Goal: Information Seeking & Learning: Find specific fact

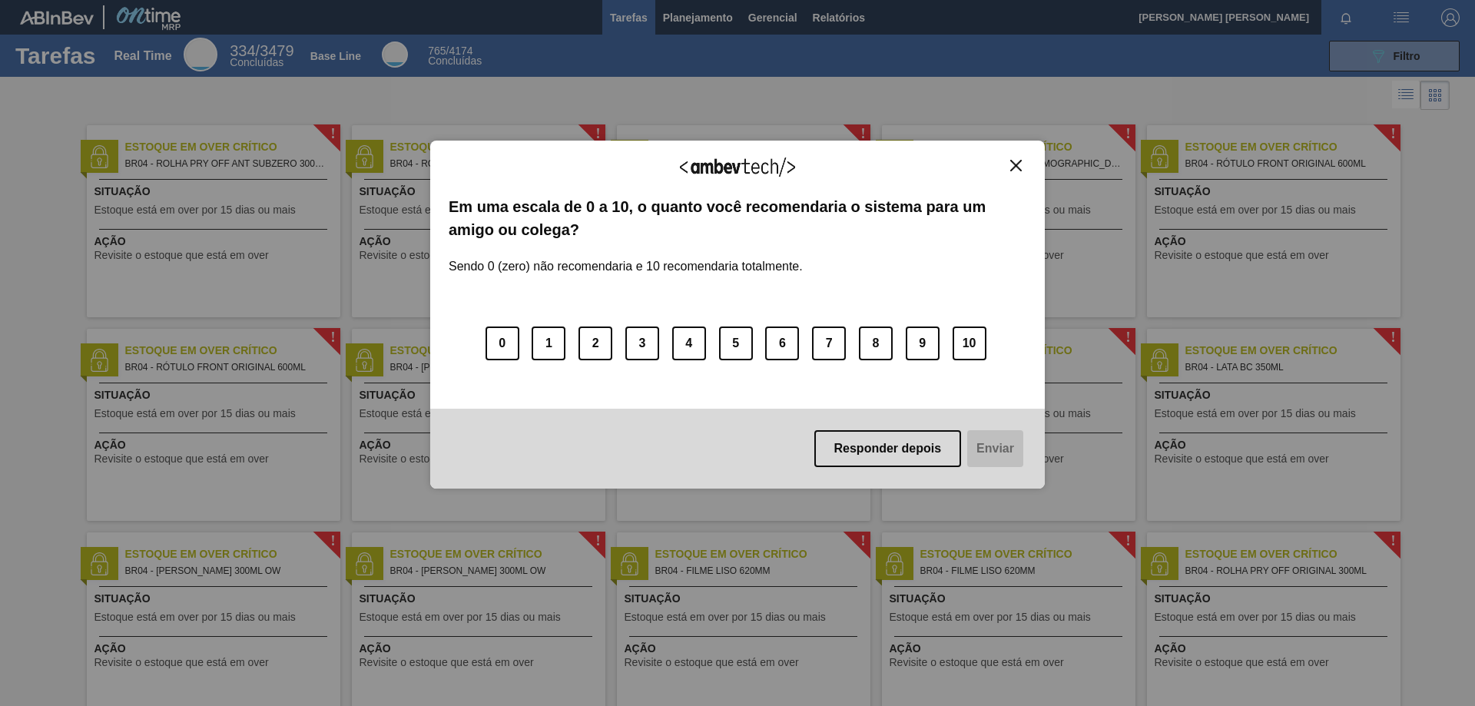
drag, startPoint x: 1014, startPoint y: 170, endPoint x: 893, endPoint y: 129, distance: 127.3
click at [1014, 169] on img "Close" at bounding box center [1017, 166] width 12 height 12
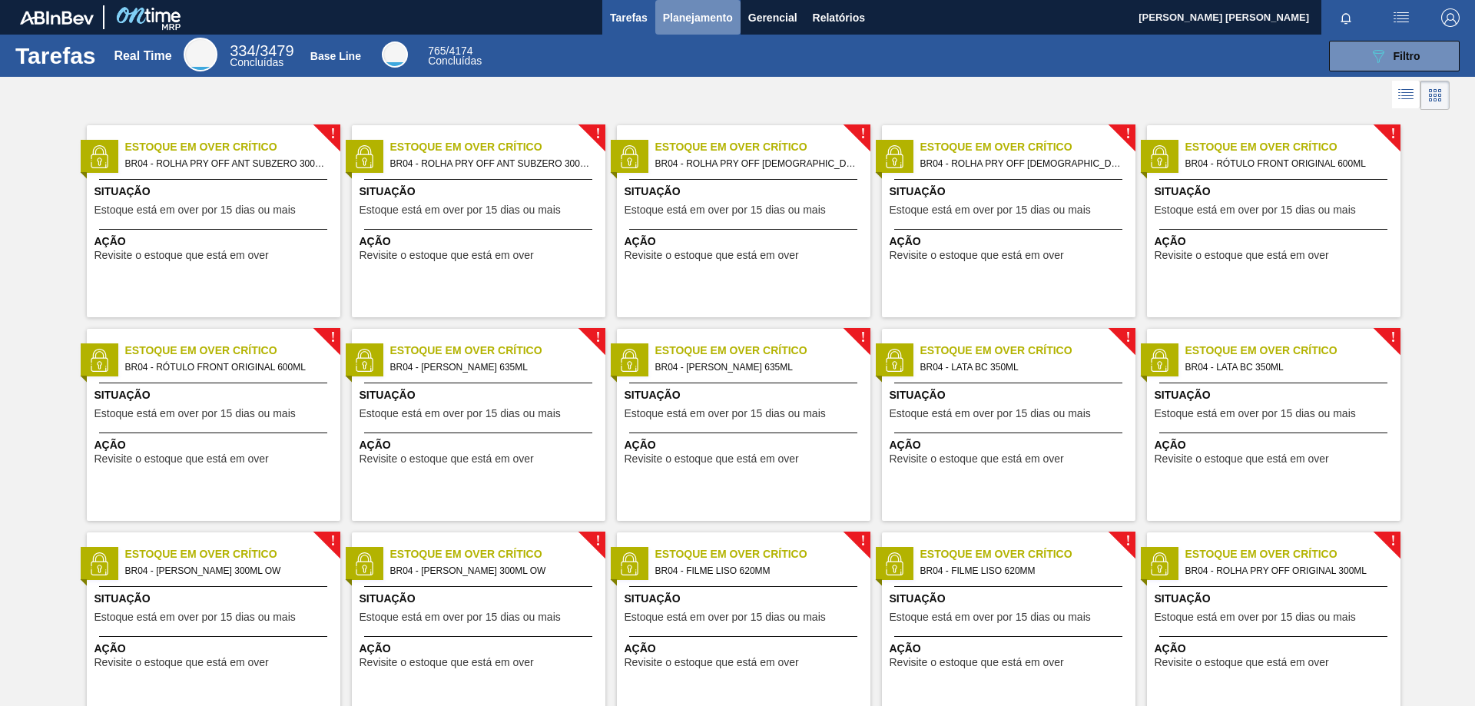
click at [707, 18] on span "Planejamento" at bounding box center [698, 17] width 70 height 18
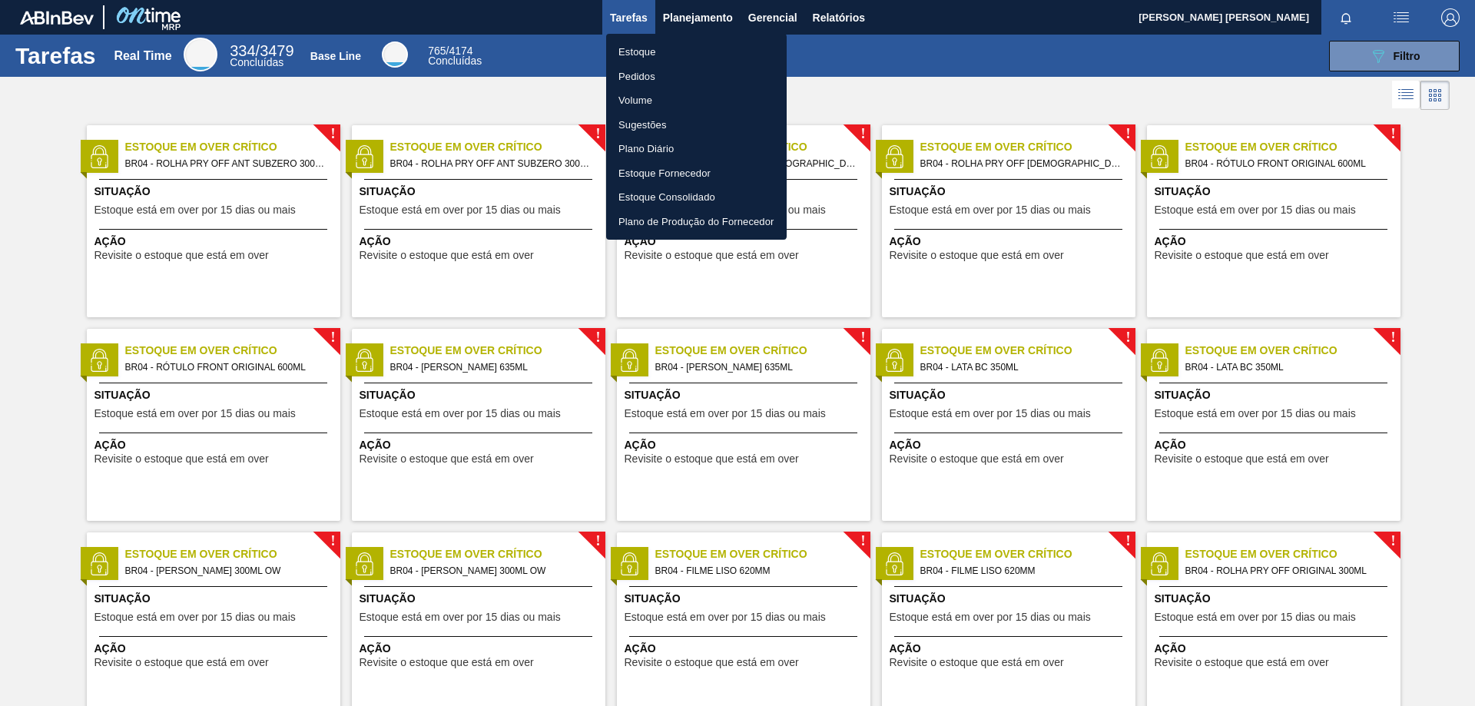
click at [641, 72] on li "Pedidos" at bounding box center [696, 77] width 181 height 25
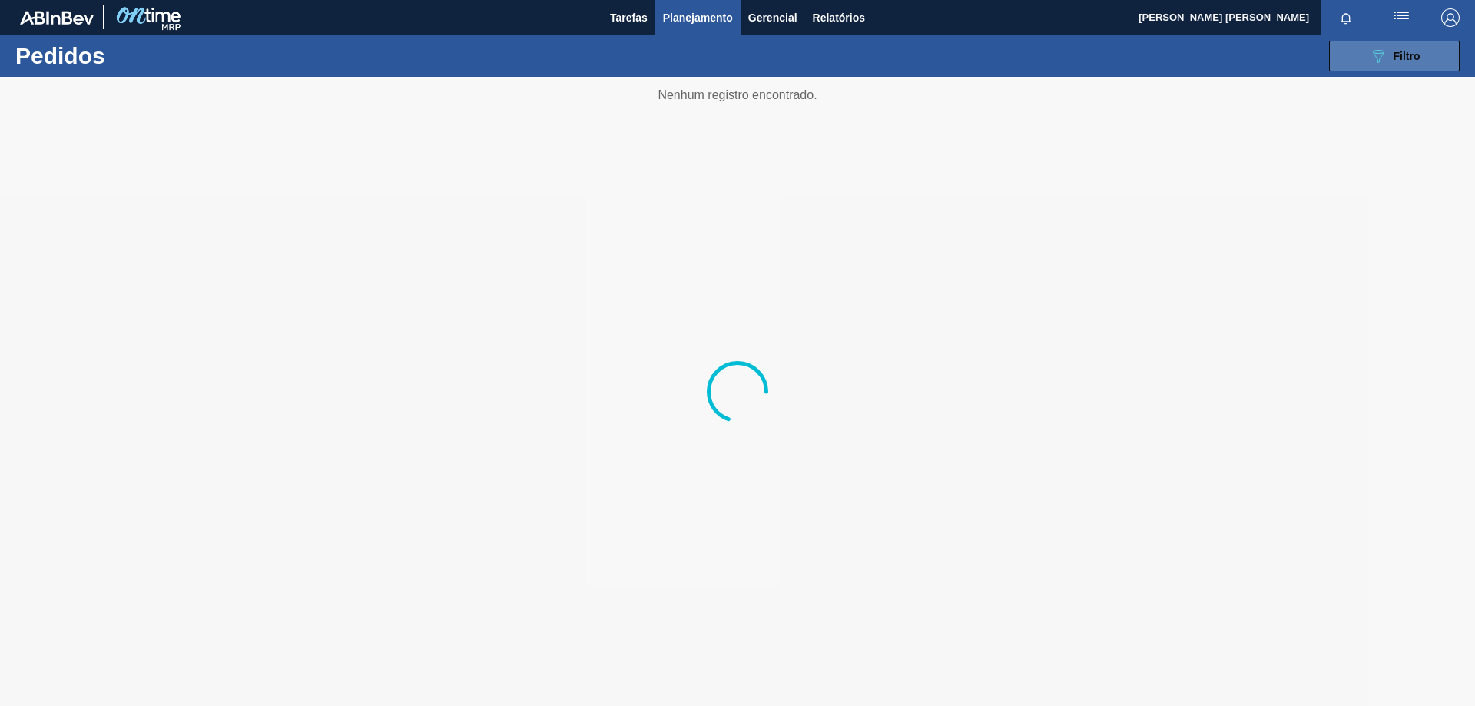
click at [1359, 59] on button "089F7B8B-B2A5-4AFE-B5C0-19BA573D28AC Filtro" at bounding box center [1394, 56] width 131 height 31
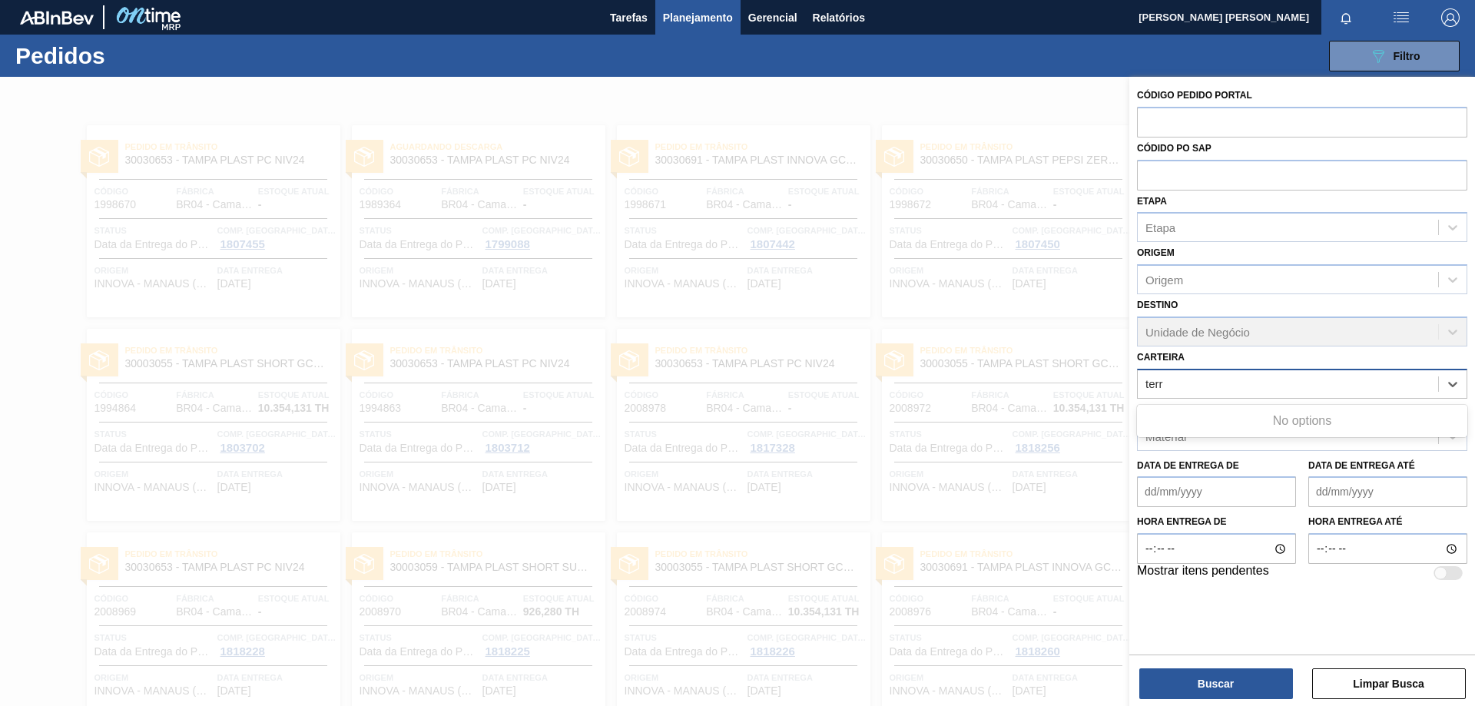
type input "terra"
drag, startPoint x: 1244, startPoint y: 387, endPoint x: 1080, endPoint y: 377, distance: 164.0
click at [1130, 377] on div "Código Pedido Portal Códido PO SAP Etapa Etapa Origem Origem Destino Unidade de…" at bounding box center [1303, 430] width 346 height 706
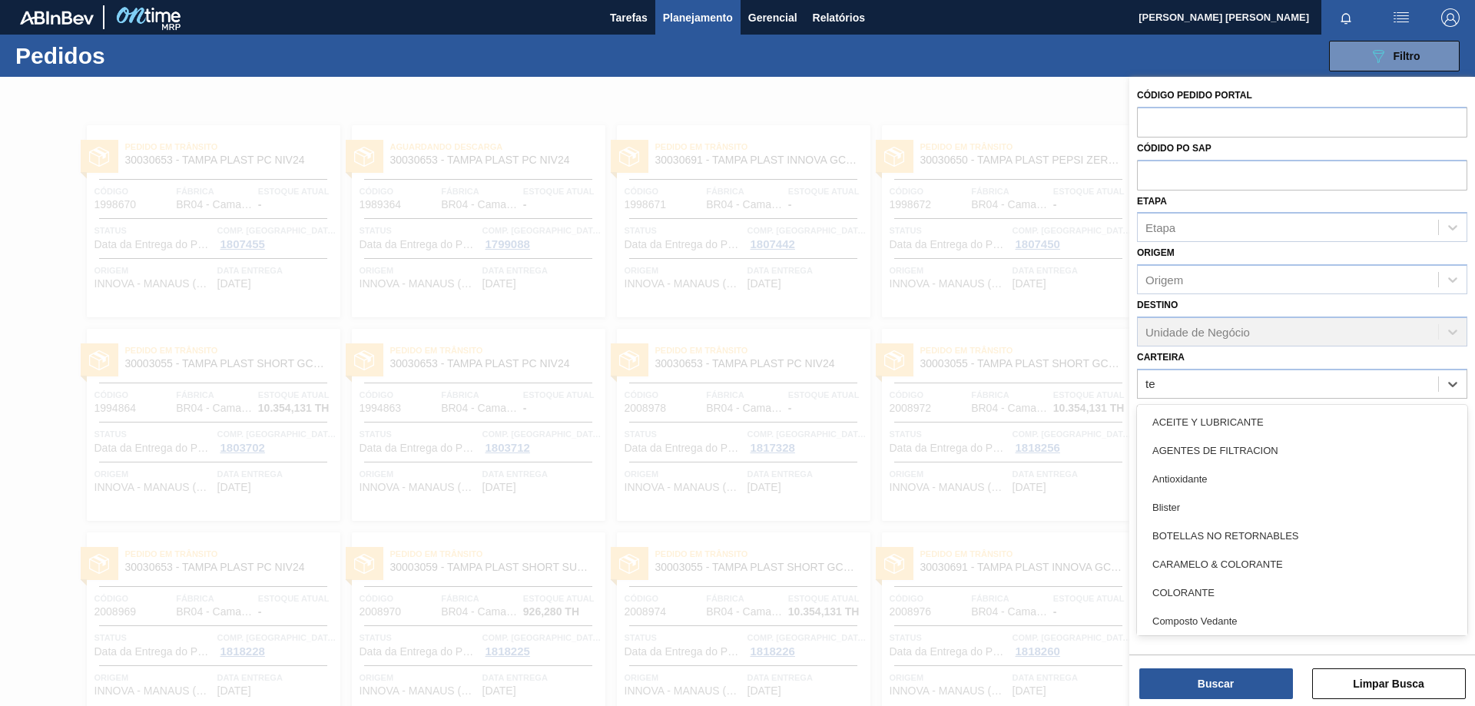
type input "t"
click at [1172, 363] on div "Carteira option [BEES] Água focused, 1 of 101. 101 results available. Use Up an…" at bounding box center [1302, 373] width 330 height 52
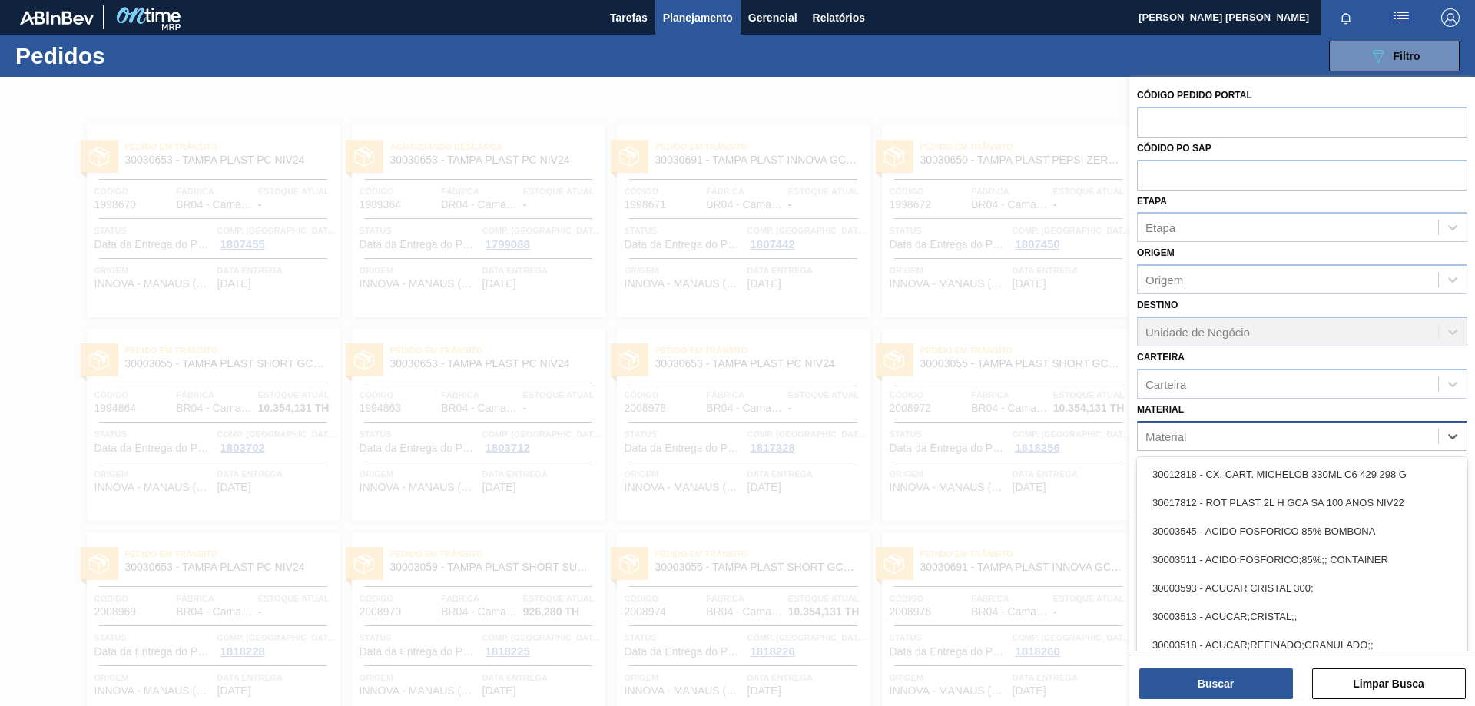
click at [1189, 442] on div "Material" at bounding box center [1288, 436] width 300 height 22
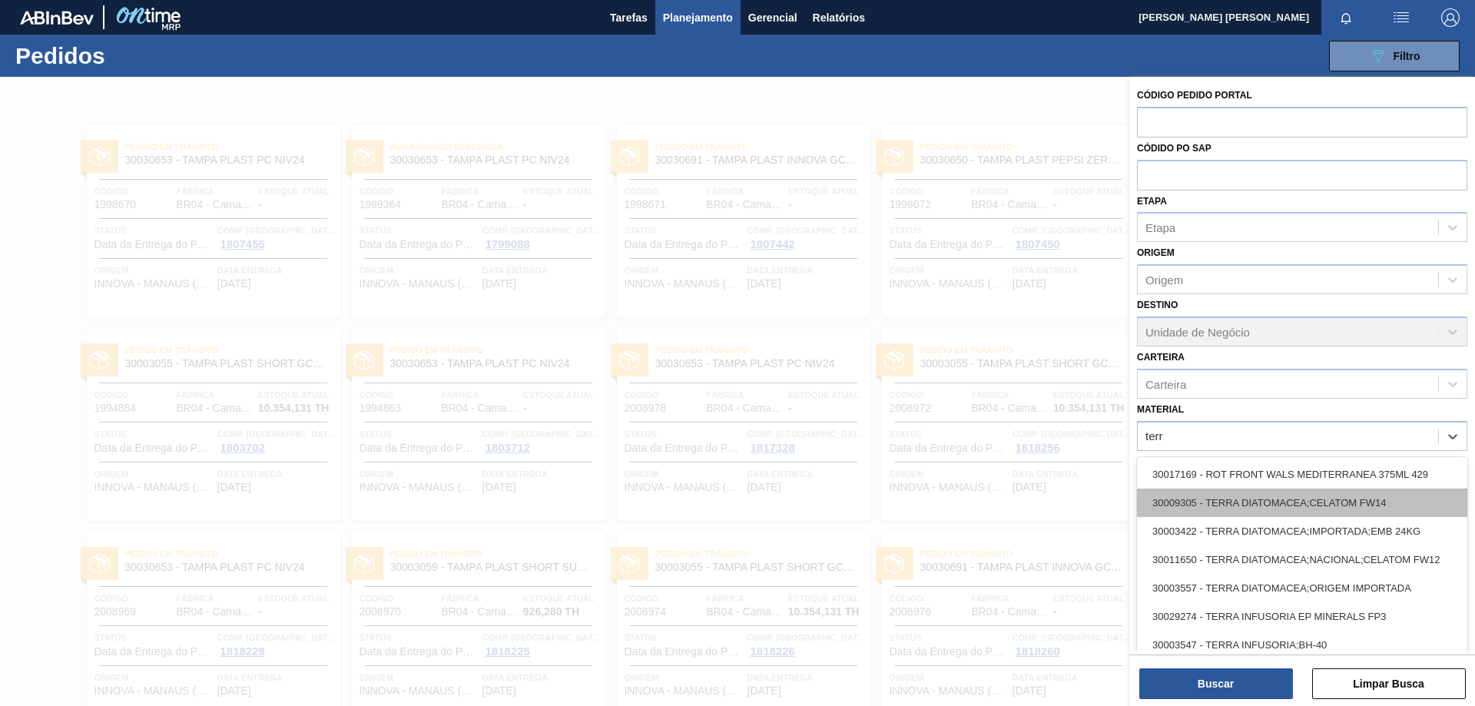
type input "terra"
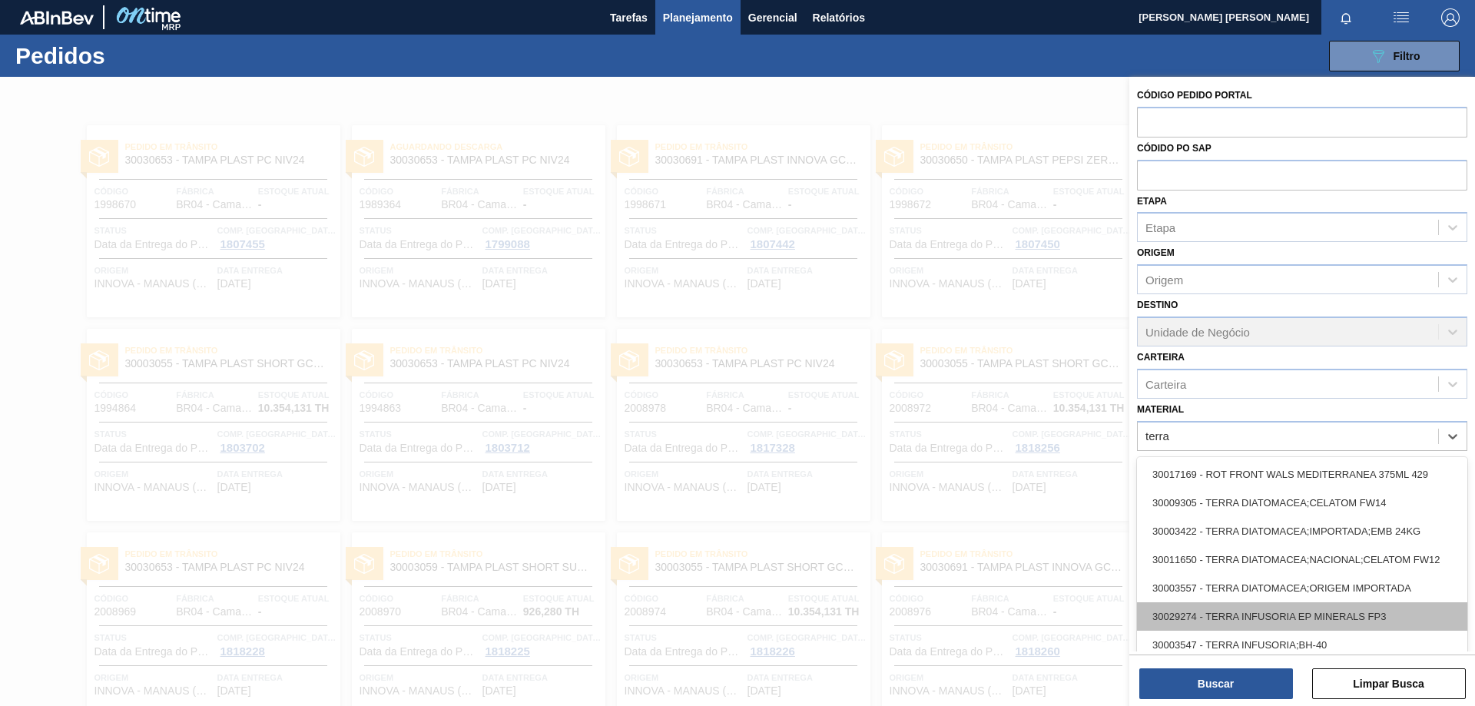
scroll to position [60, 0]
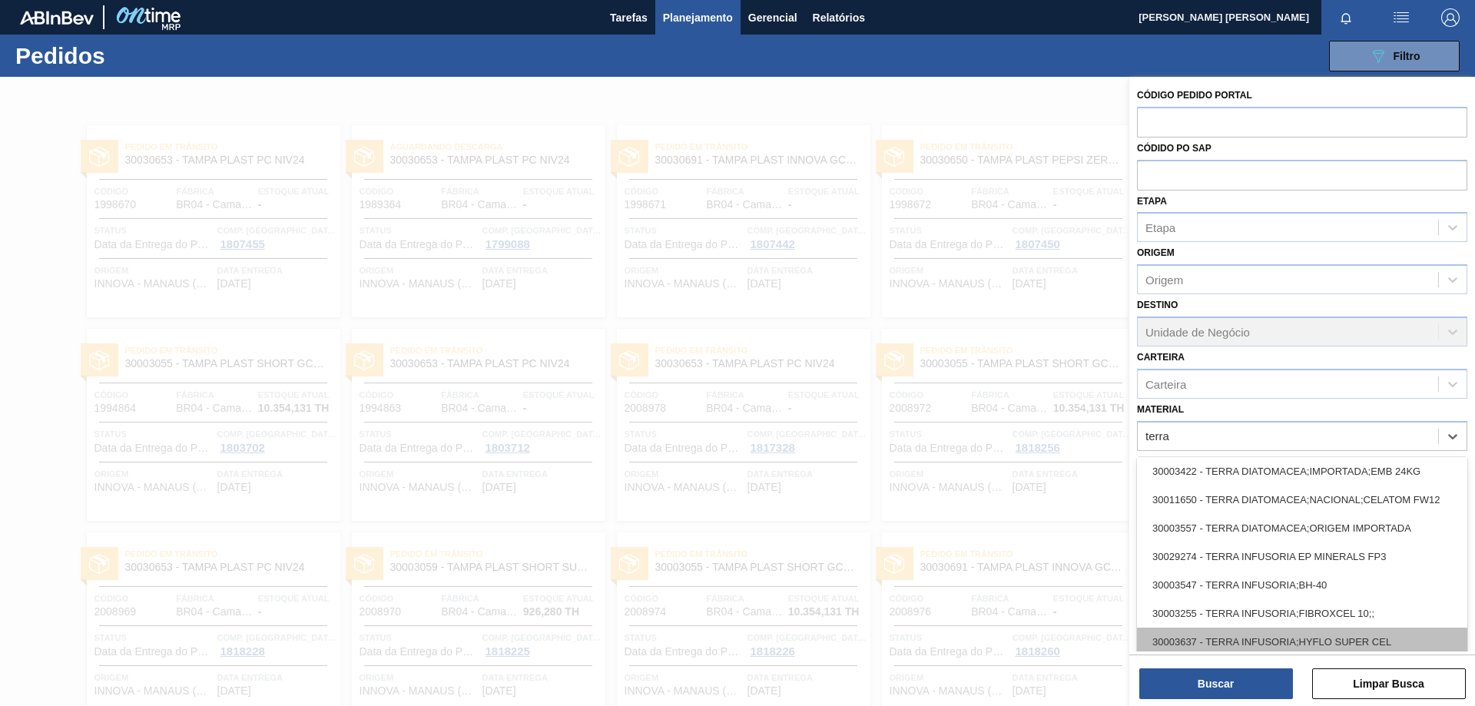
click at [1323, 632] on div "30003637 - TERRA INFUSORIA;HYFLO SUPER CEL" at bounding box center [1302, 642] width 330 height 28
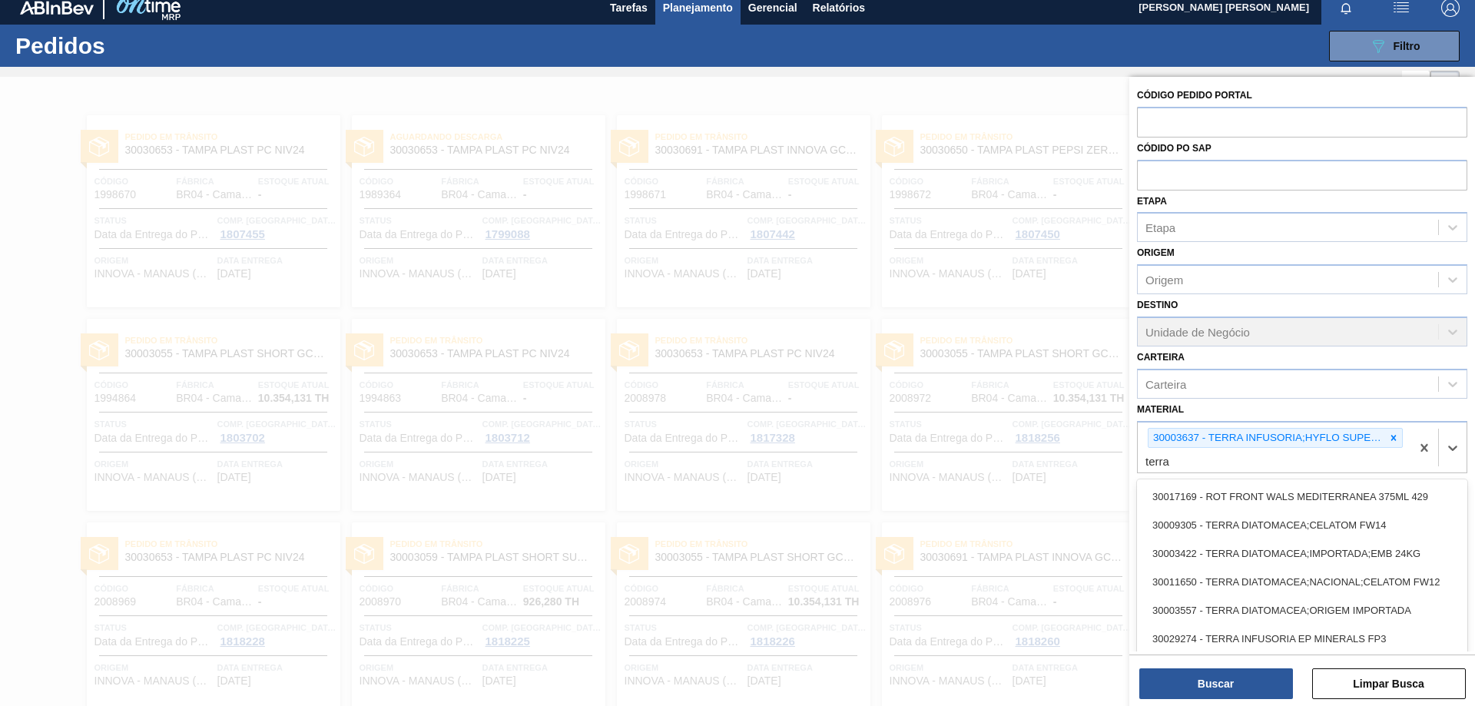
scroll to position [41, 0]
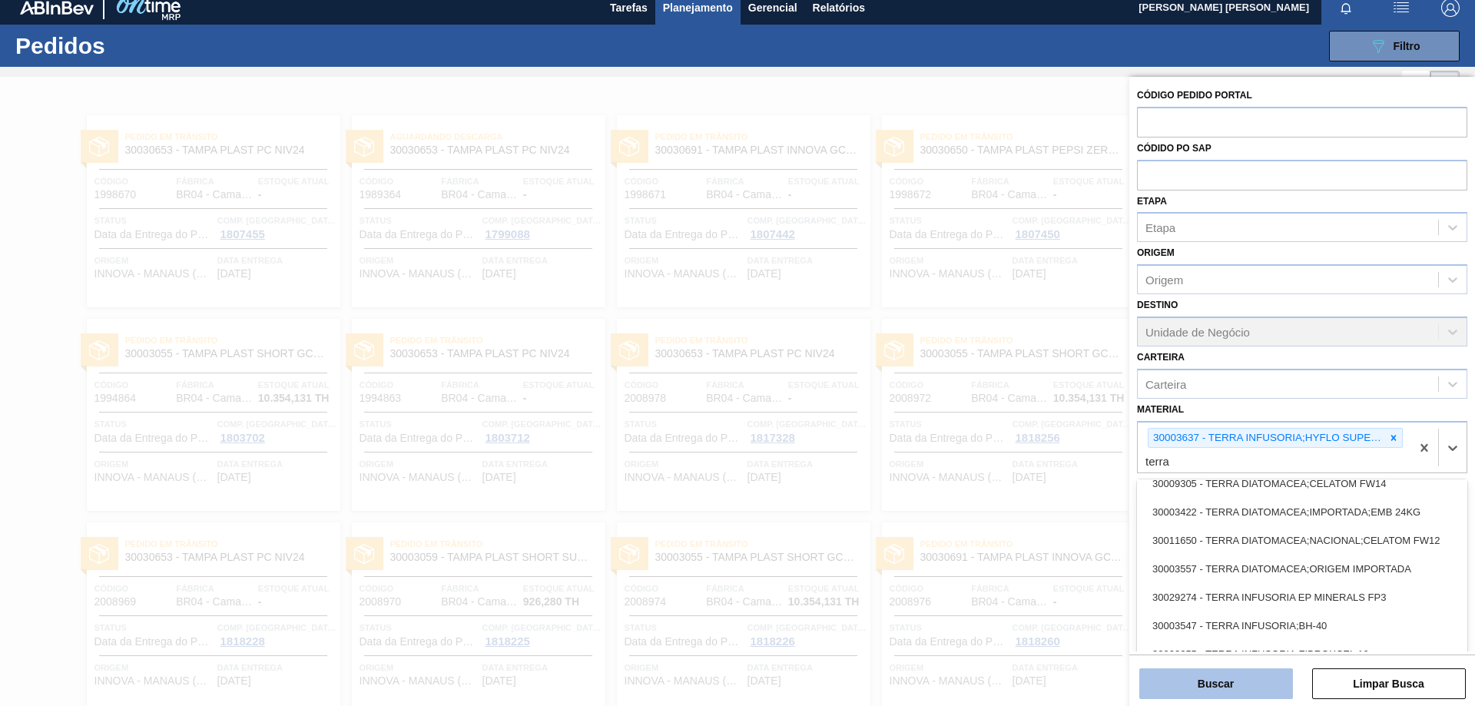
type input "terra"
click at [1245, 686] on button "Buscar" at bounding box center [1217, 684] width 154 height 31
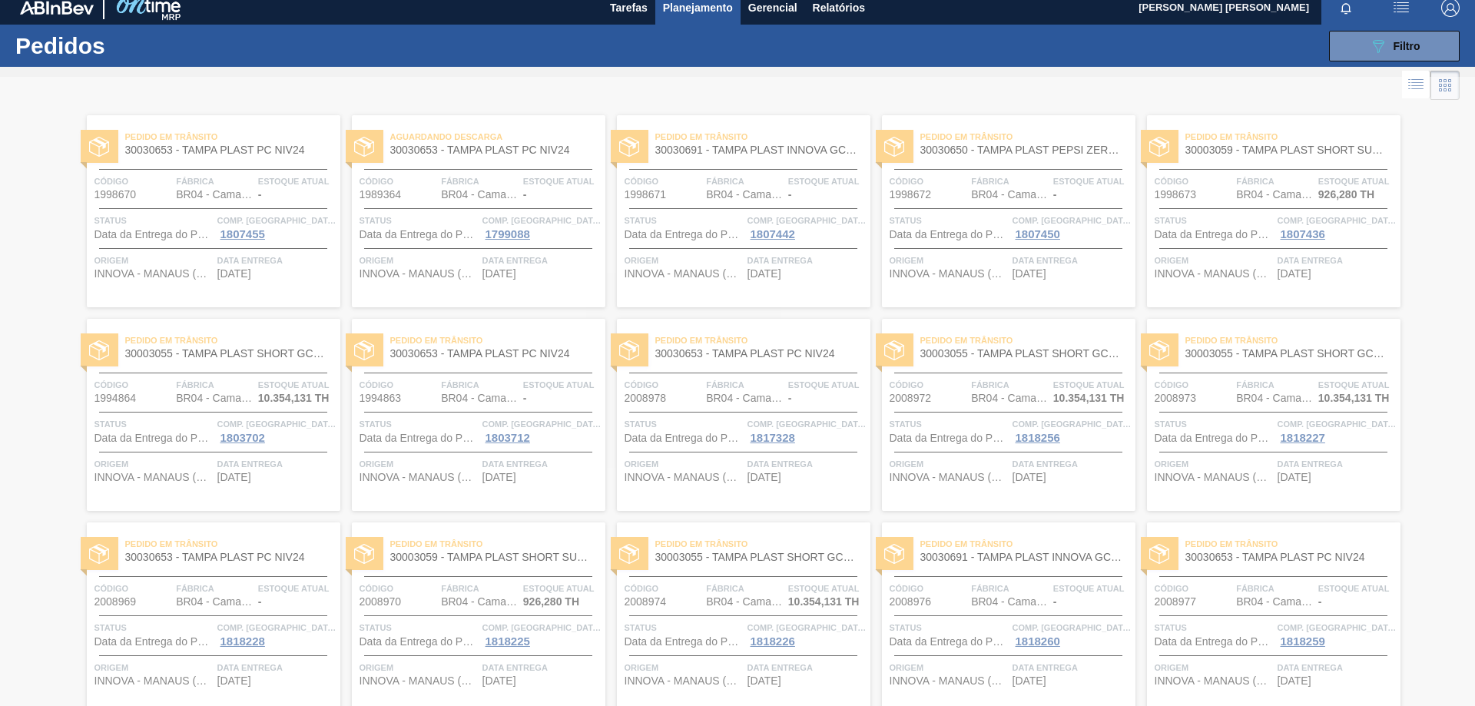
scroll to position [0, 0]
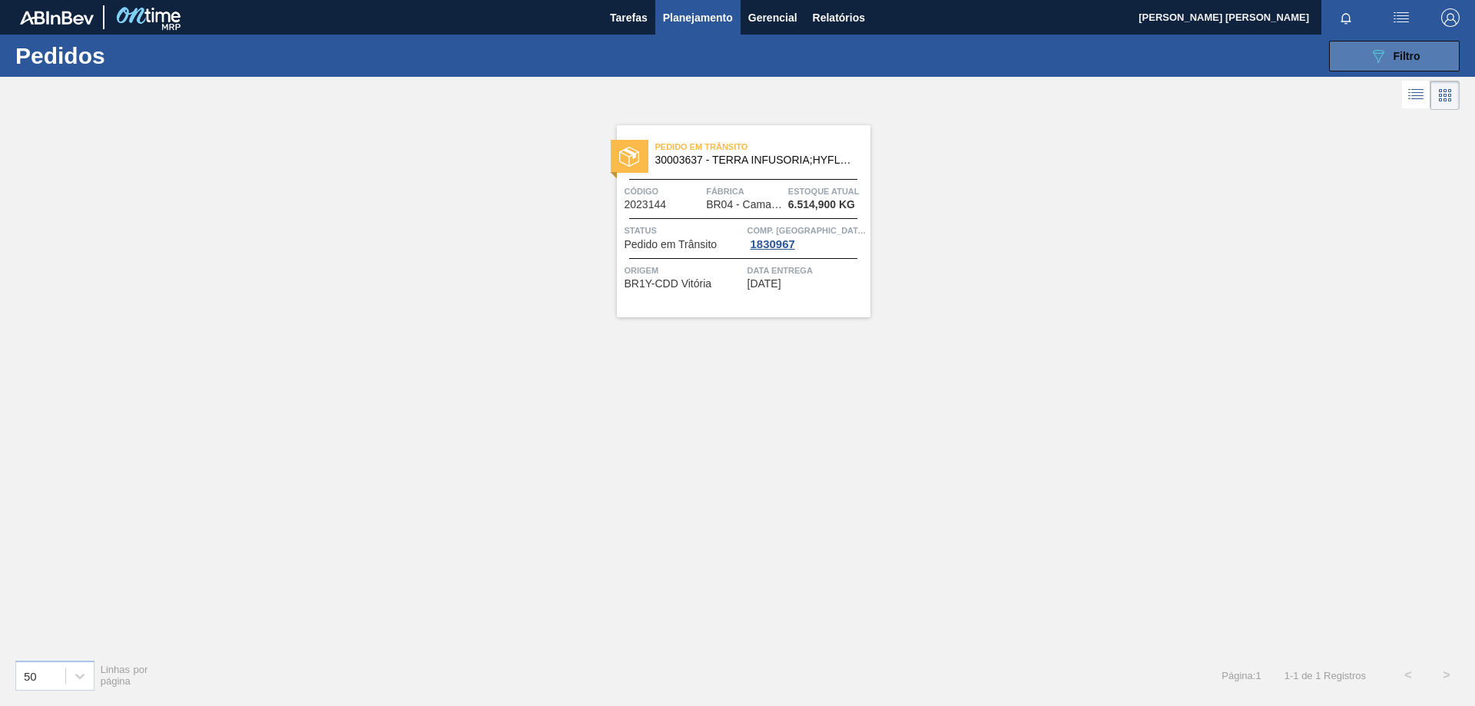
click at [1387, 51] on icon "089F7B8B-B2A5-4AFE-B5C0-19BA573D28AC" at bounding box center [1378, 56] width 18 height 18
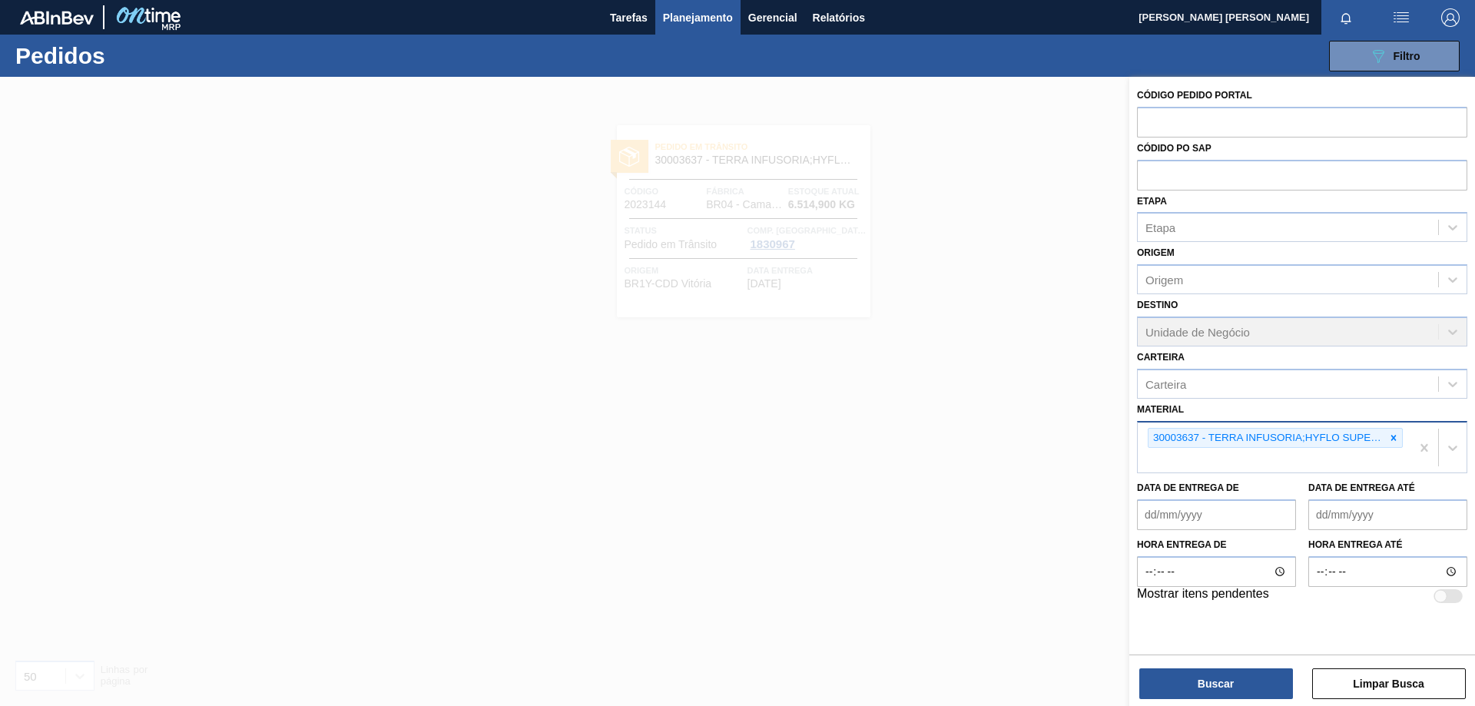
click at [1353, 460] on div "30003637 - TERRA INFUSORIA;HYFLO SUPER CEL" at bounding box center [1274, 448] width 273 height 51
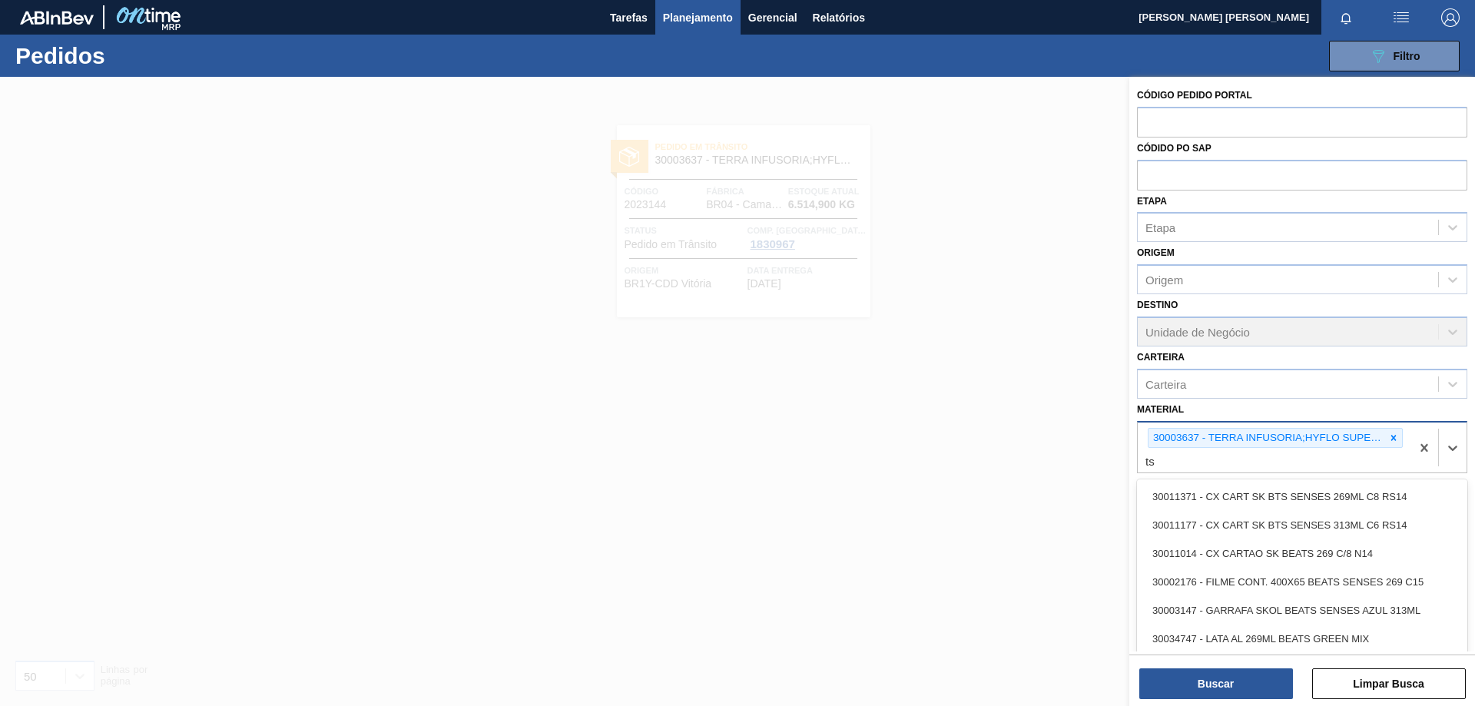
type input "t"
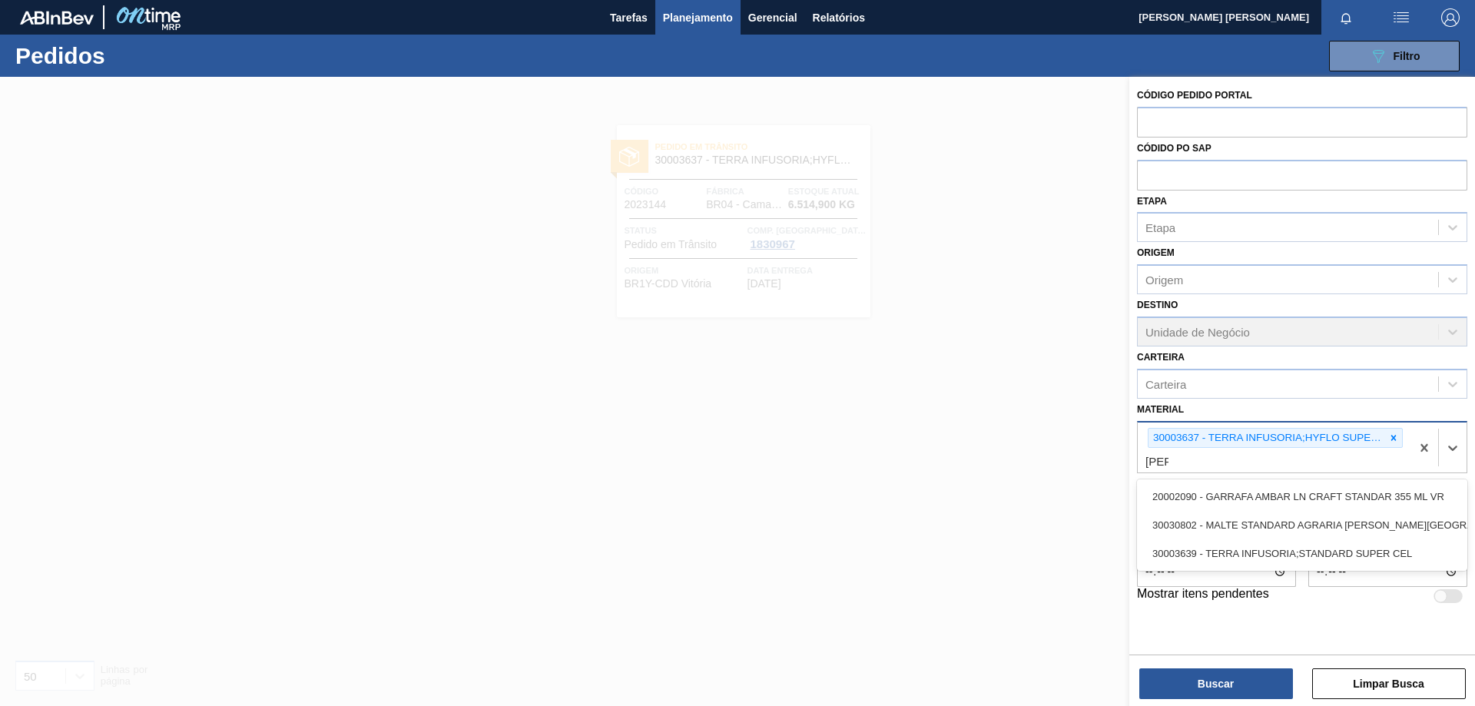
type input "stand"
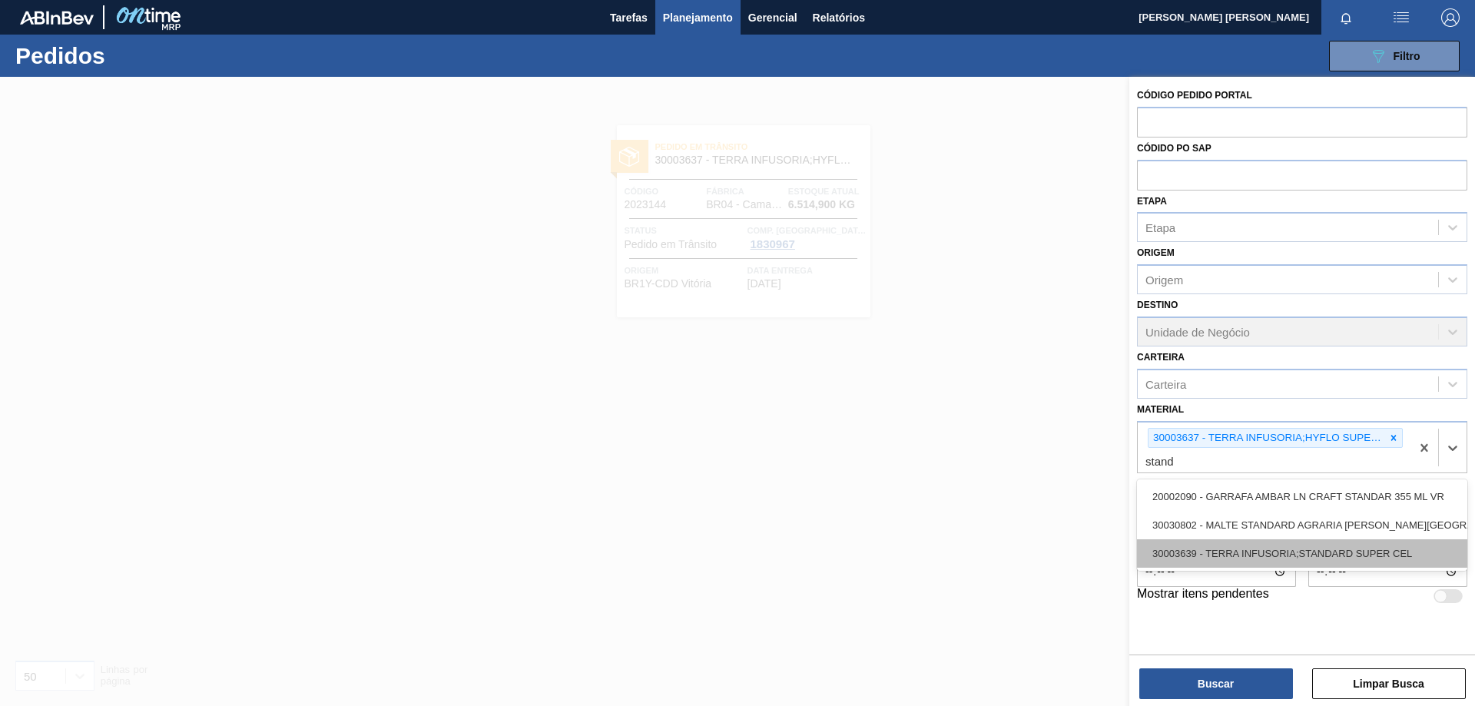
click at [1180, 557] on div "30003639 - TERRA INFUSORIA;STANDARD SUPER CEL" at bounding box center [1302, 553] width 330 height 28
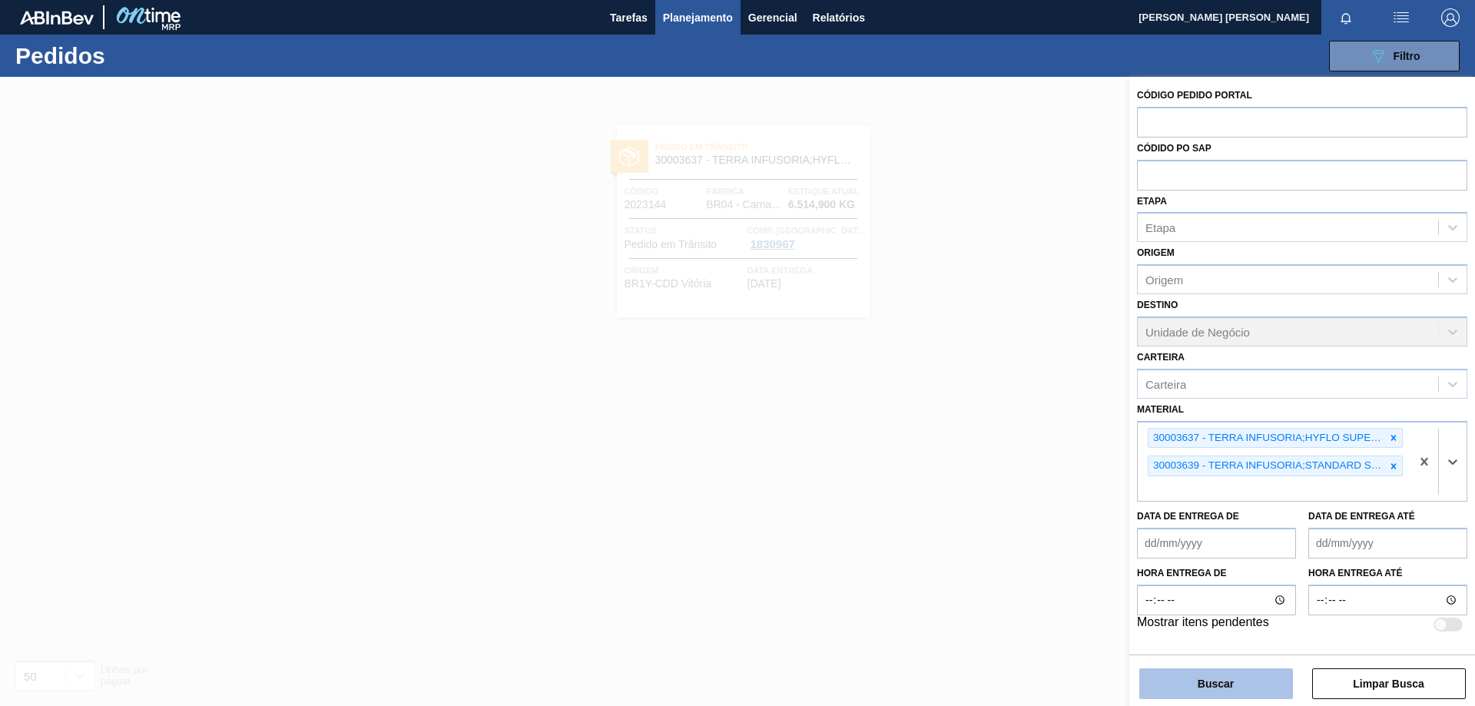
click at [1197, 694] on button "Buscar" at bounding box center [1217, 684] width 154 height 31
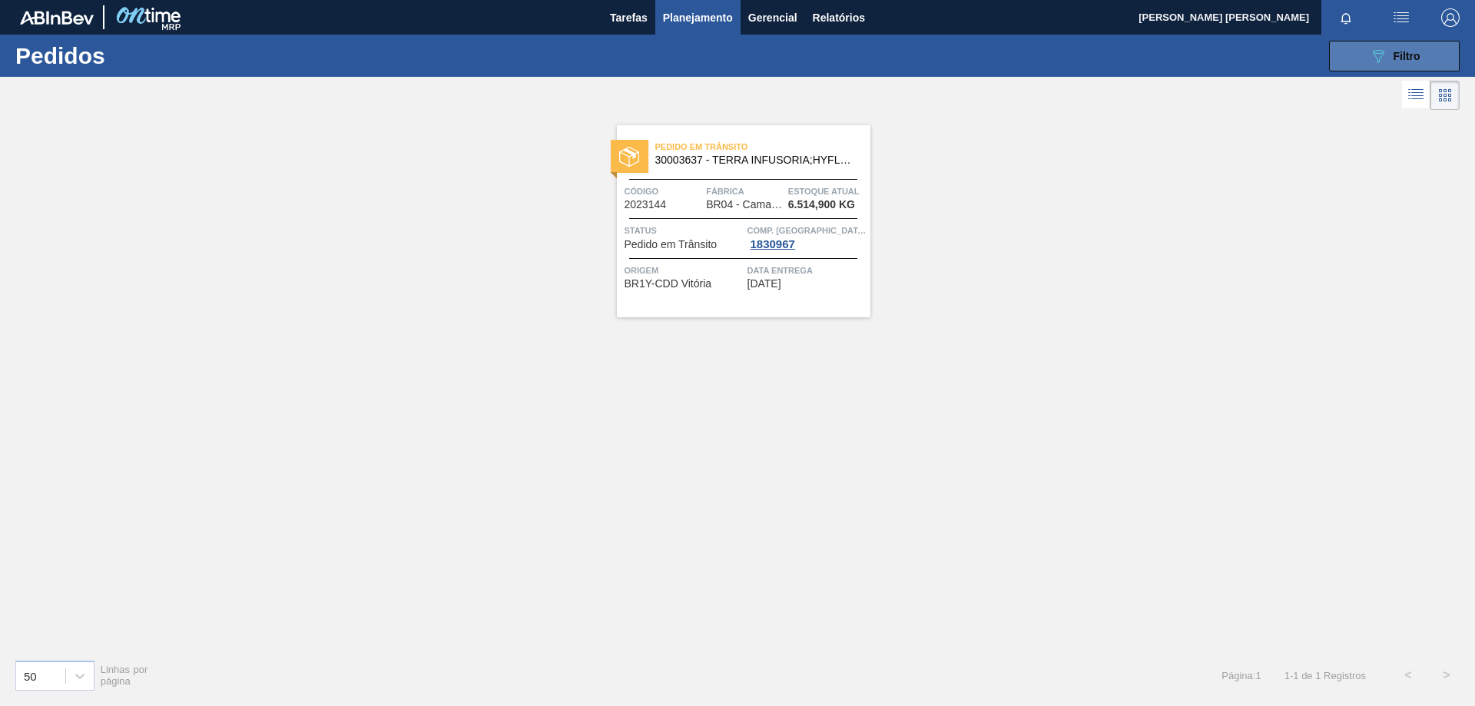
click at [1431, 52] on button "089F7B8B-B2A5-4AFE-B5C0-19BA573D28AC Filtro" at bounding box center [1394, 56] width 131 height 31
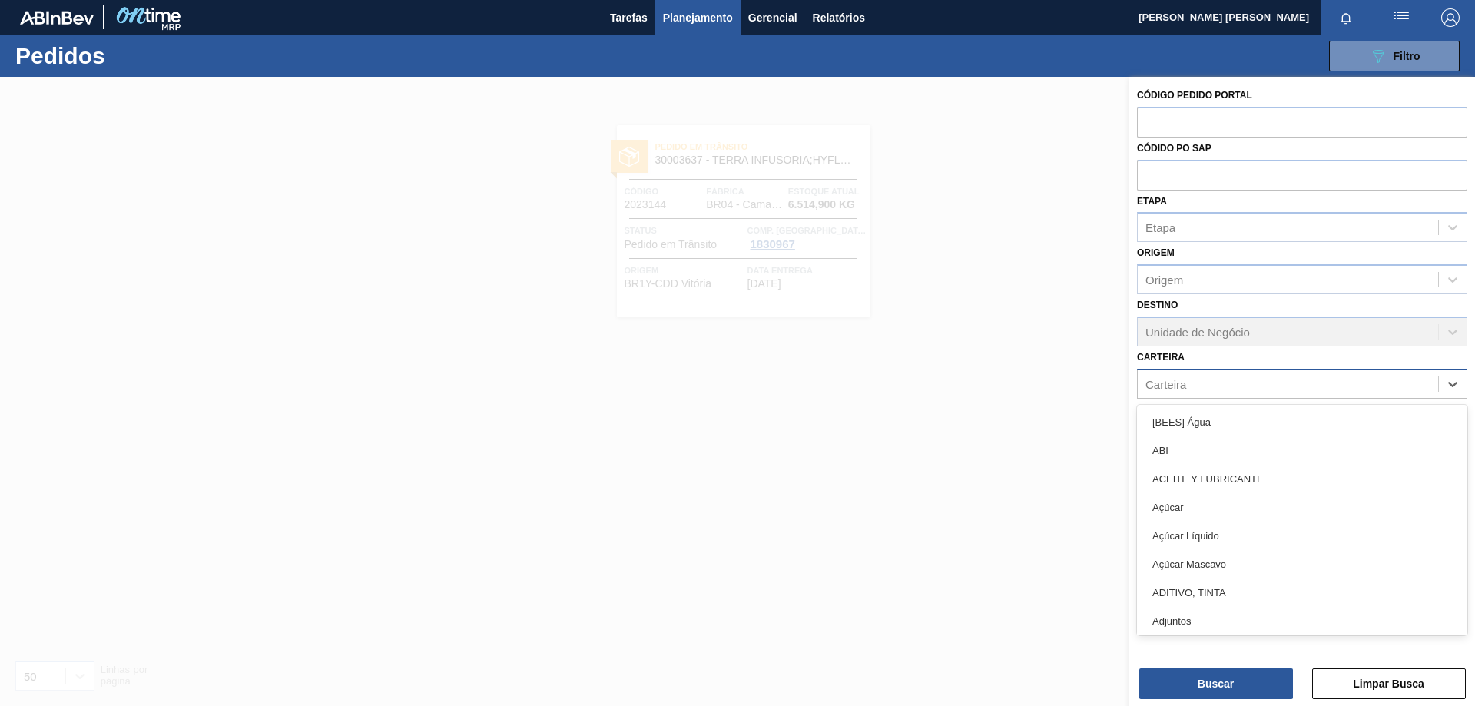
click at [1306, 394] on div "Carteira" at bounding box center [1288, 384] width 300 height 22
type input "FOIL"
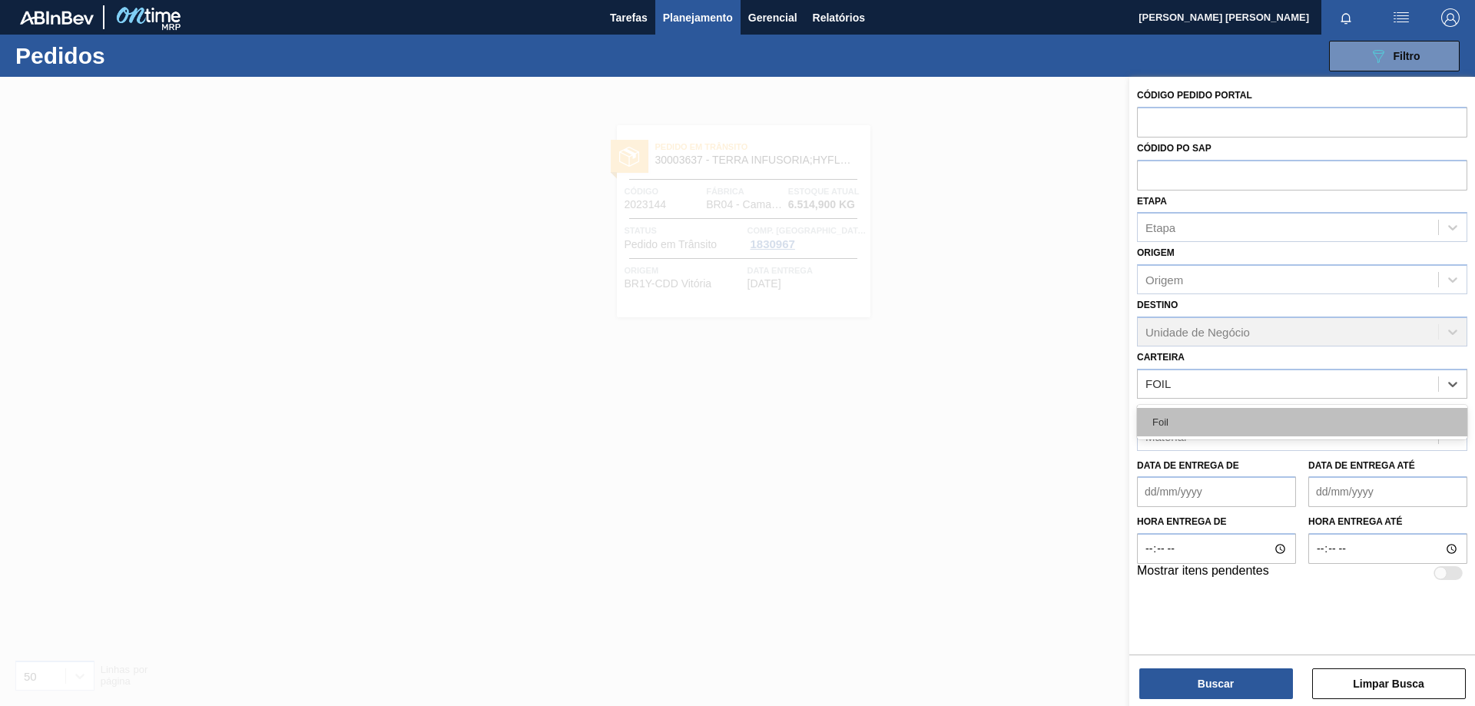
click at [1205, 417] on div "Foil" at bounding box center [1302, 422] width 330 height 28
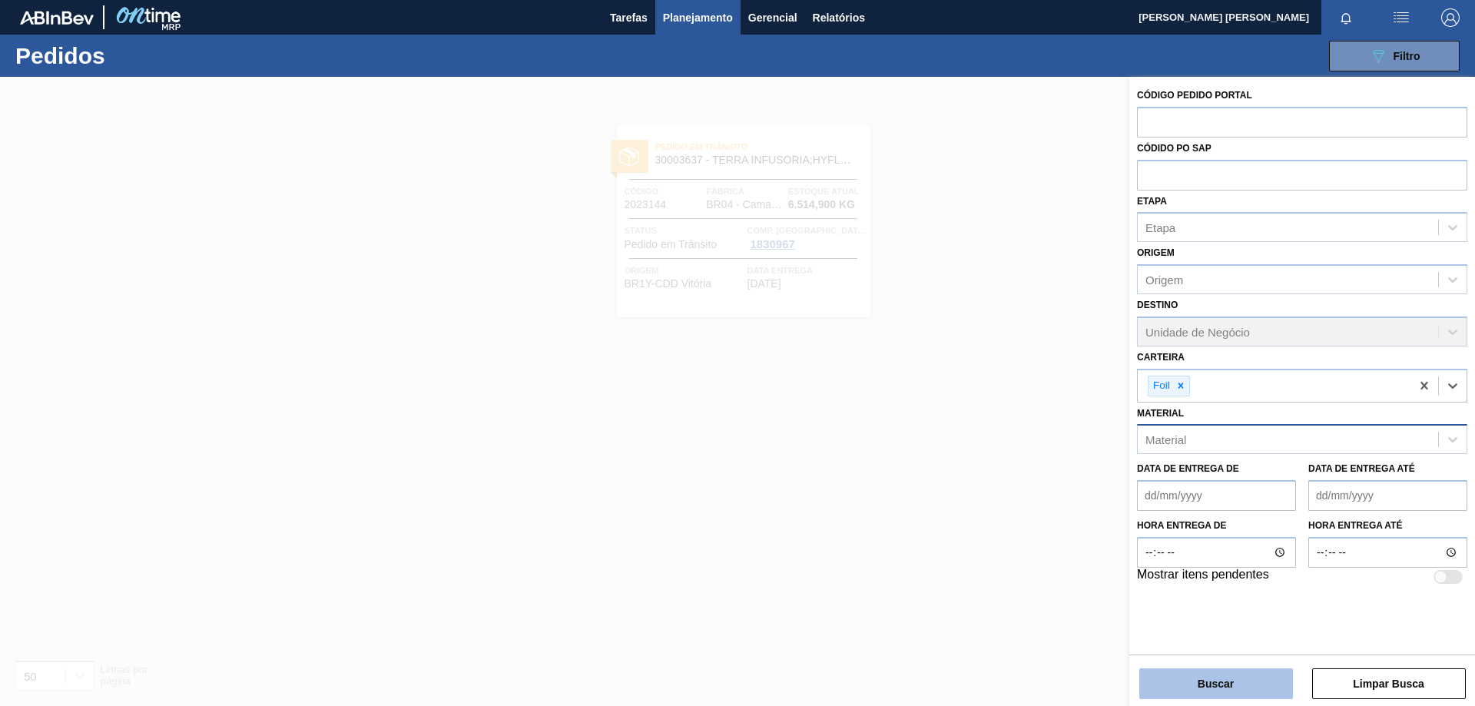
click at [1230, 693] on button "Buscar" at bounding box center [1217, 684] width 154 height 31
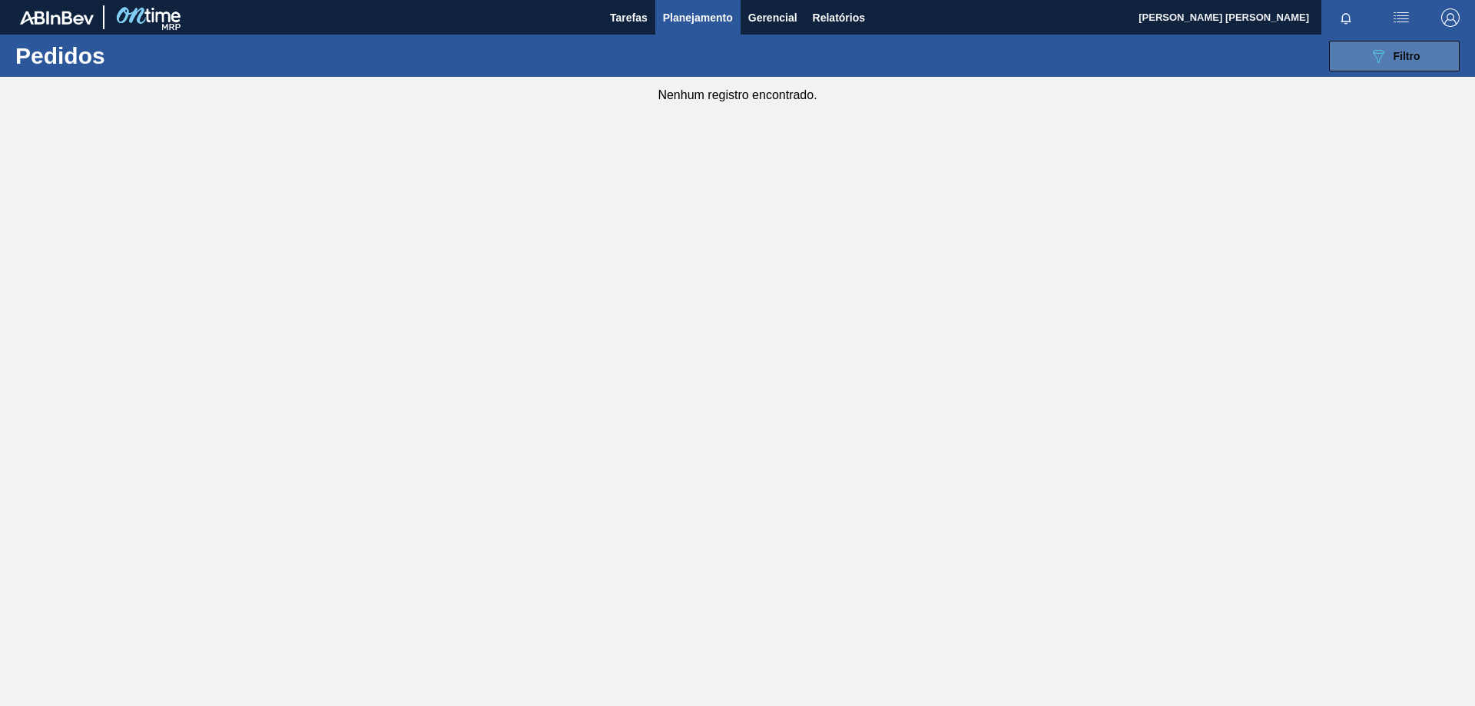
click at [1408, 55] on span "Filtro" at bounding box center [1407, 56] width 27 height 12
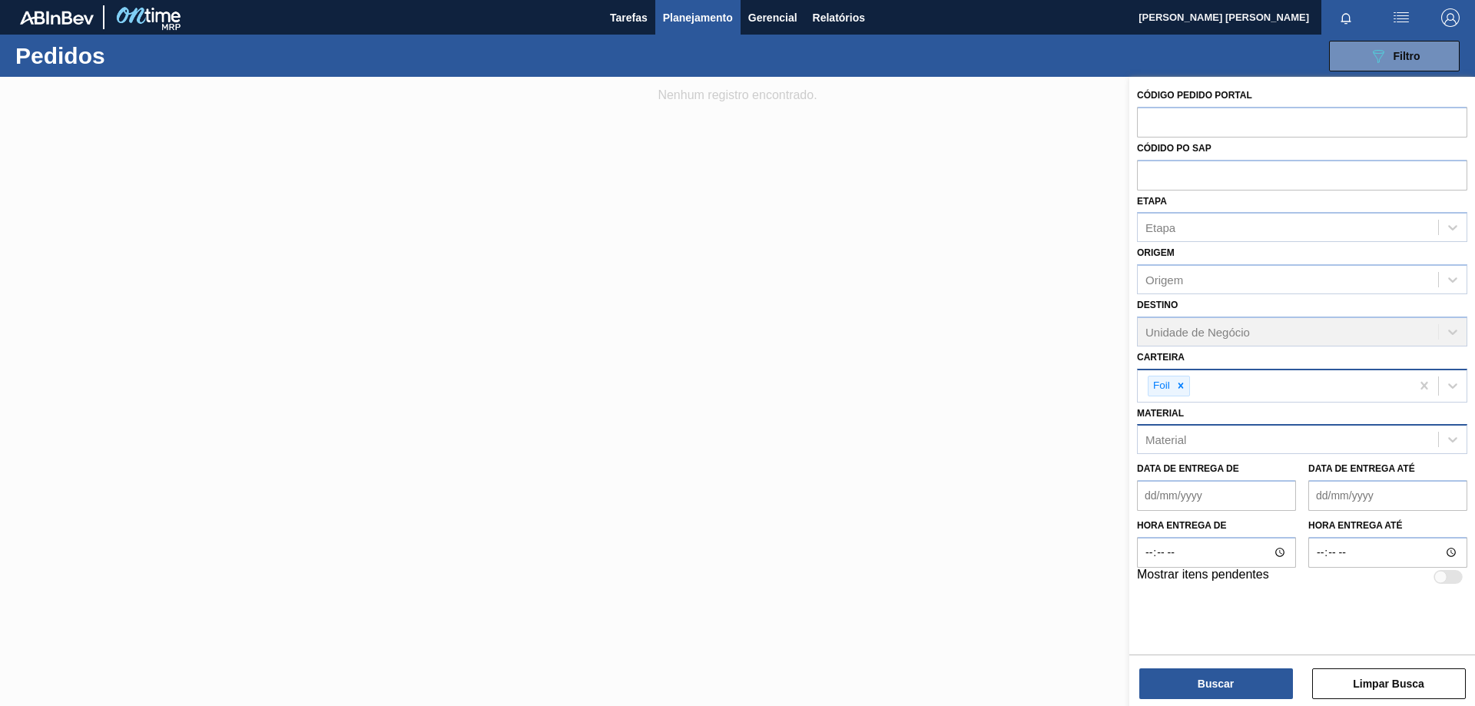
click at [1221, 387] on div "Foil" at bounding box center [1274, 386] width 273 height 32
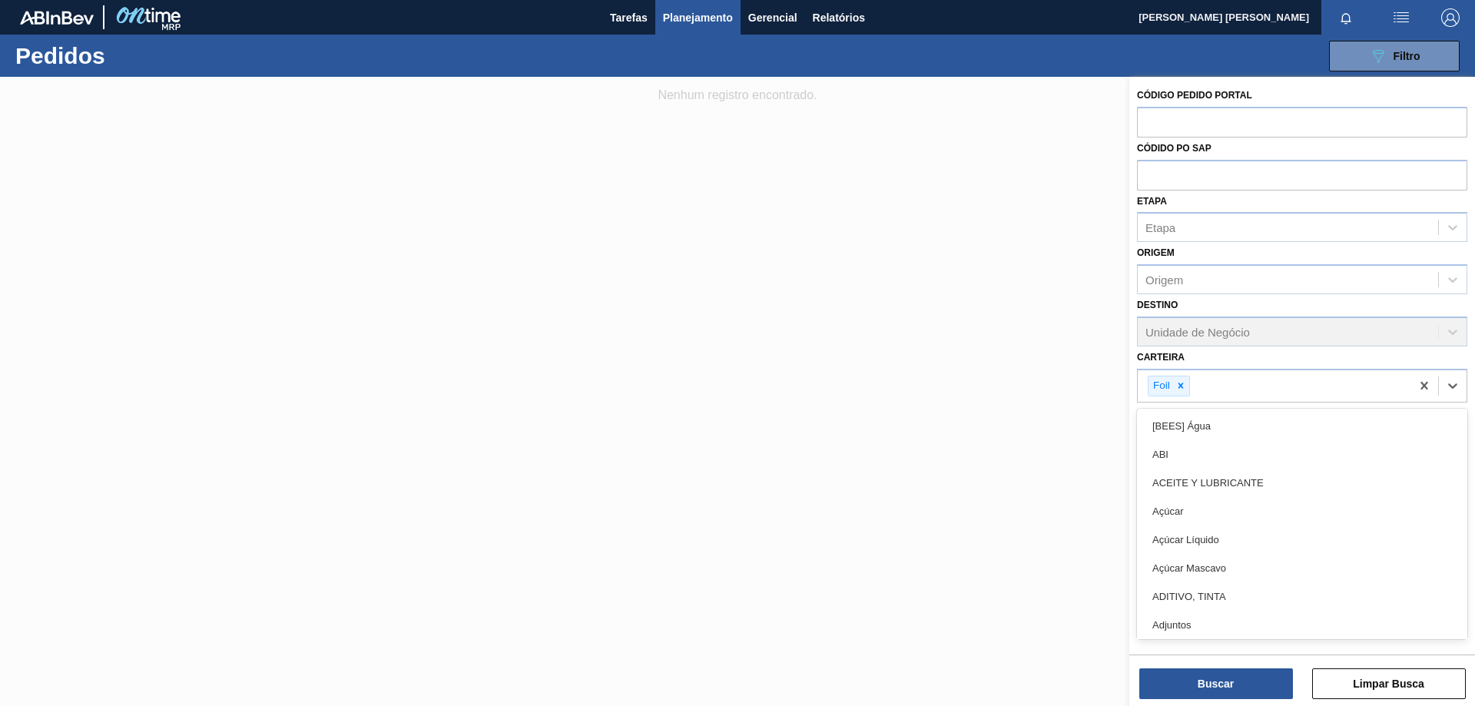
drag, startPoint x: 1180, startPoint y: 387, endPoint x: 900, endPoint y: 551, distance: 325.1
click at [1180, 387] on icon at bounding box center [1180, 385] width 5 height 5
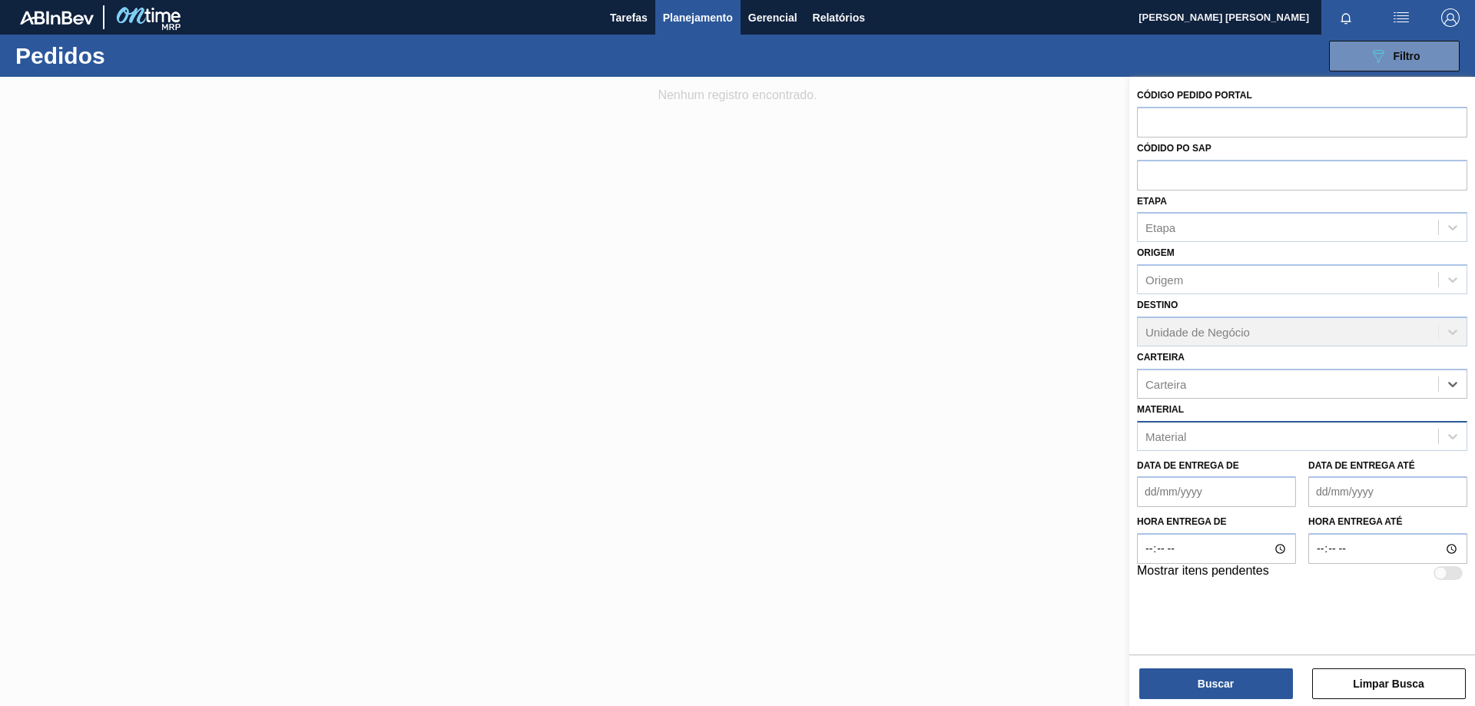
paste input "30005708"
type input "30005708"
click at [1187, 438] on div "Material" at bounding box center [1166, 436] width 41 height 13
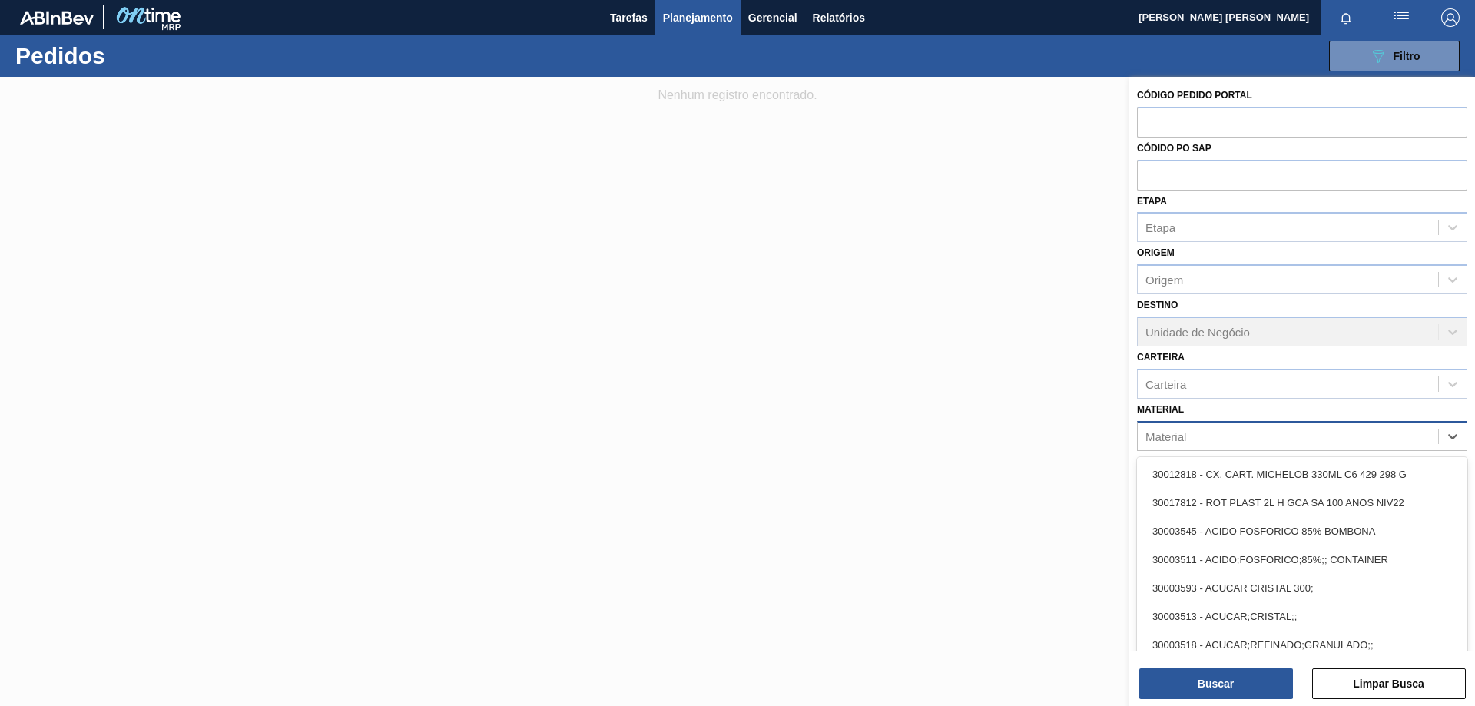
paste input "30005708"
type input "30005708"
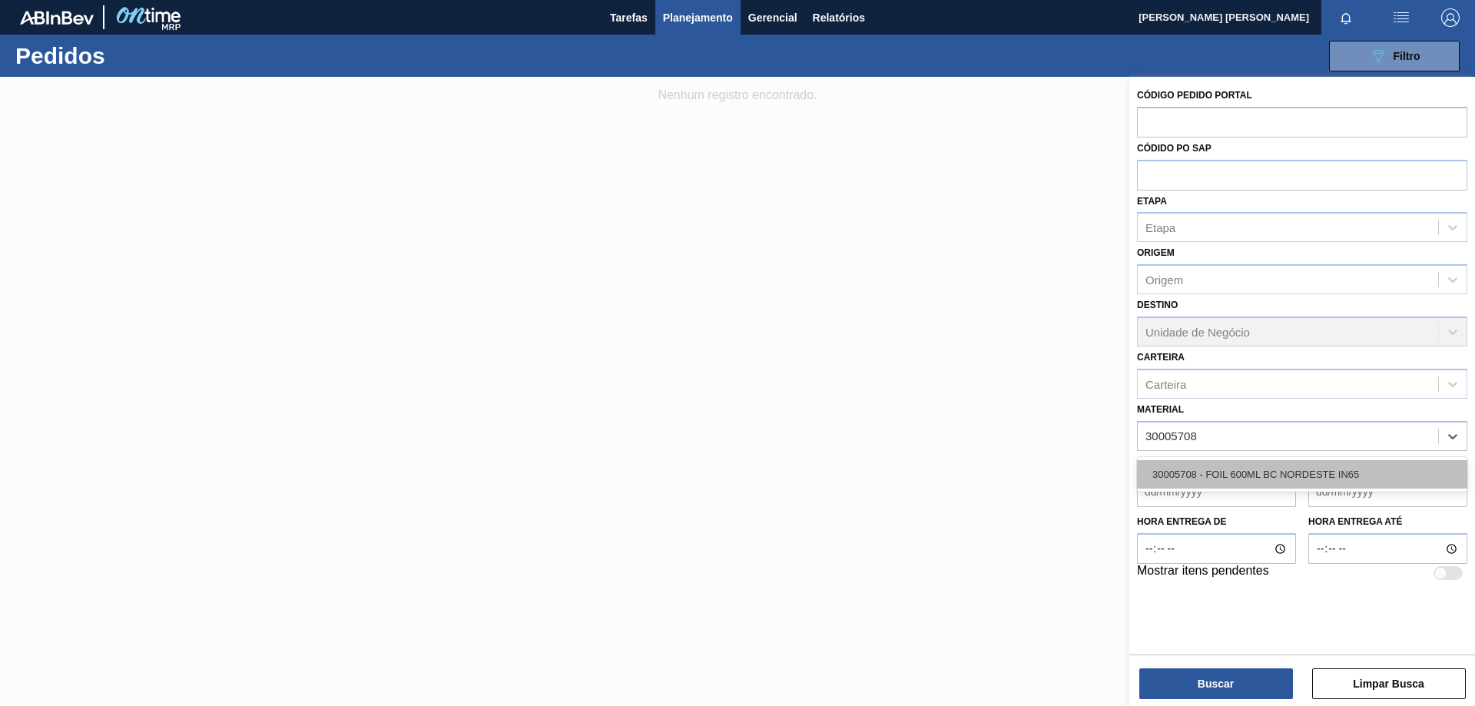
click at [1232, 470] on div "30005708 - FOIL 600ML BC NORDESTE IN65" at bounding box center [1302, 474] width 330 height 28
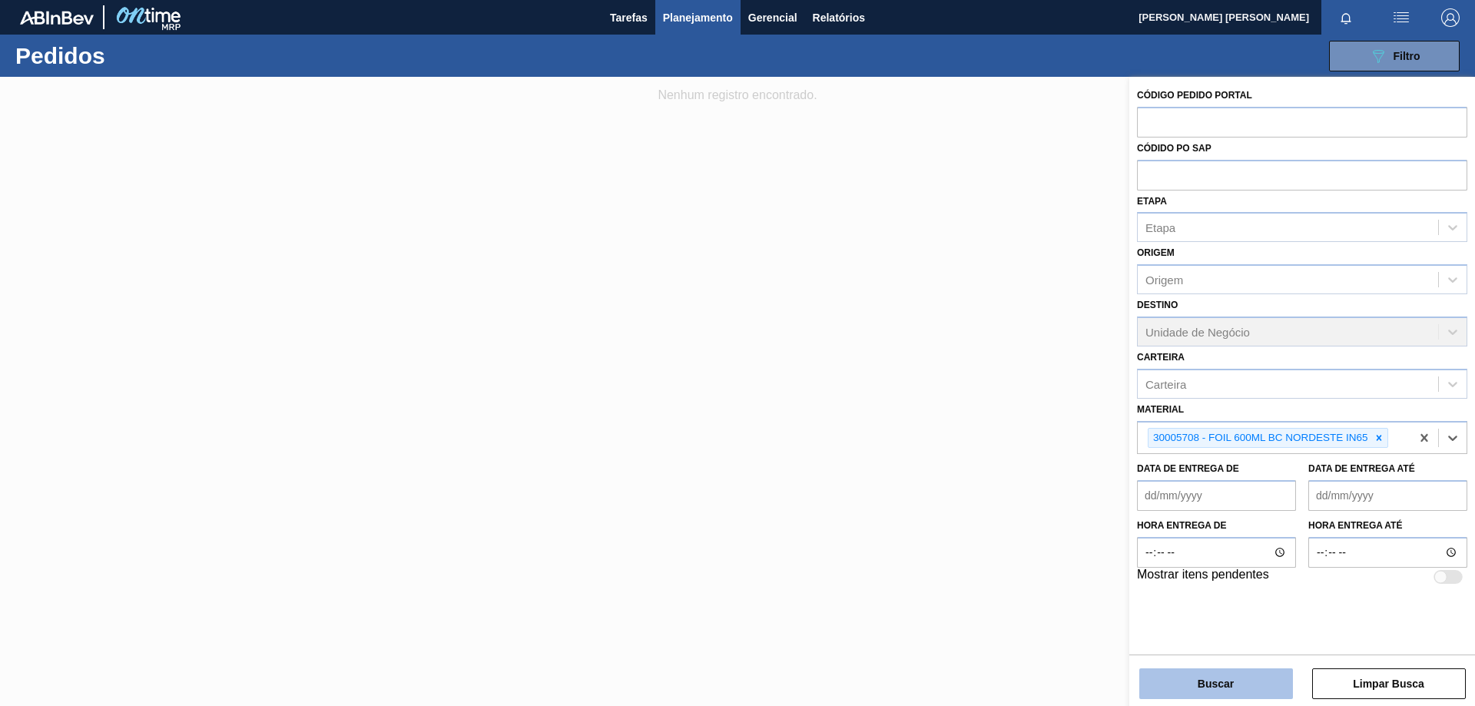
click at [1220, 685] on button "Buscar" at bounding box center [1217, 684] width 154 height 31
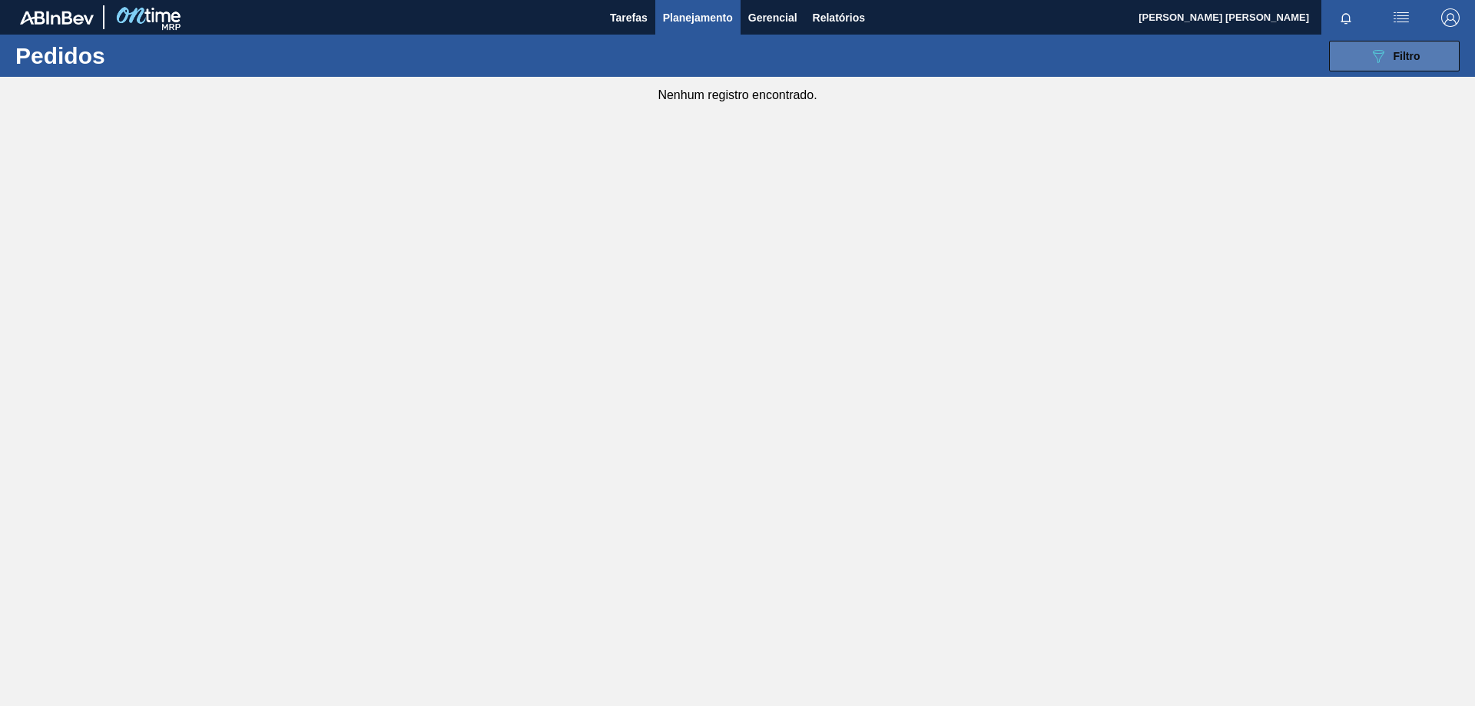
click at [1368, 50] on button "089F7B8B-B2A5-4AFE-B5C0-19BA573D28AC Filtro" at bounding box center [1394, 56] width 131 height 31
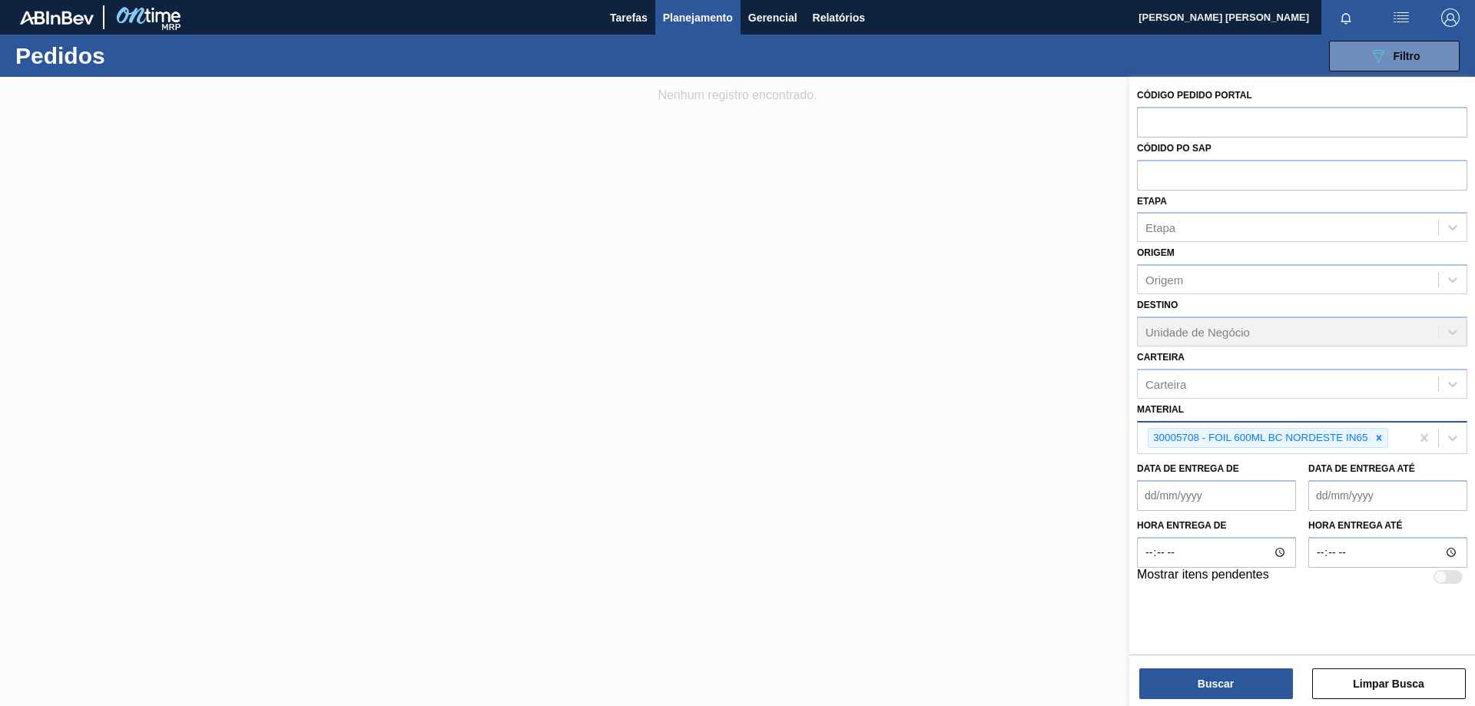
click at [1396, 444] on div "30005708 - FOIL 600ML BC NORDESTE IN65" at bounding box center [1274, 439] width 273 height 32
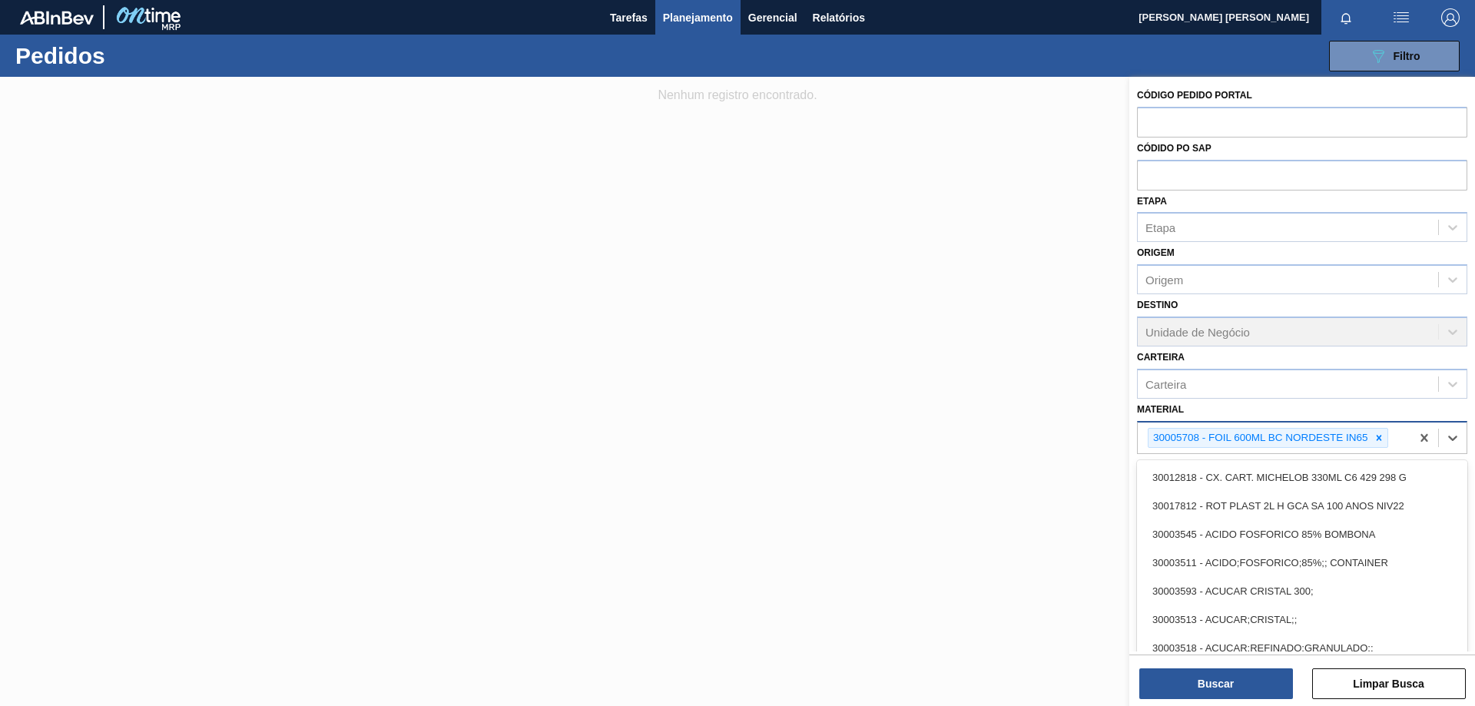
paste input "30002598"
type input "30002598"
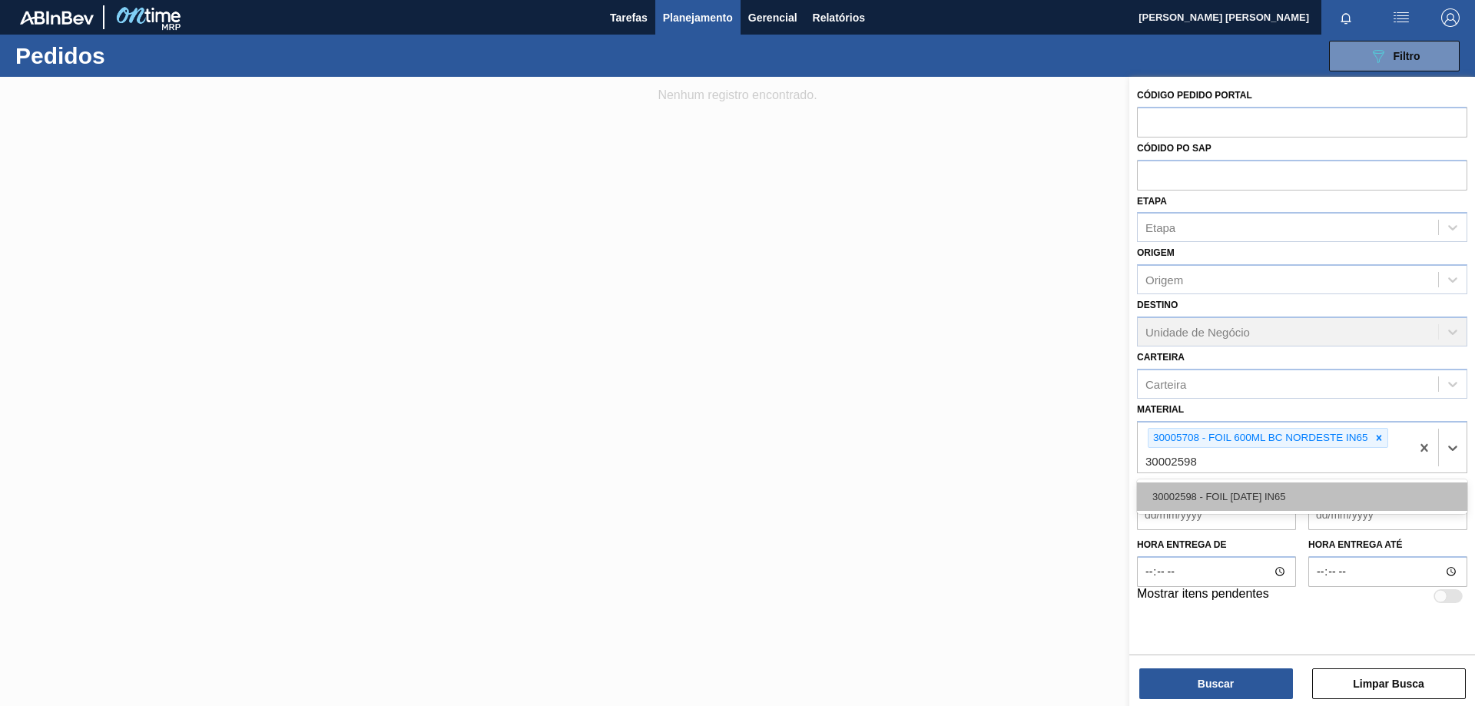
click at [1197, 502] on div "30002598 - FOIL [DATE] IN65" at bounding box center [1302, 497] width 330 height 28
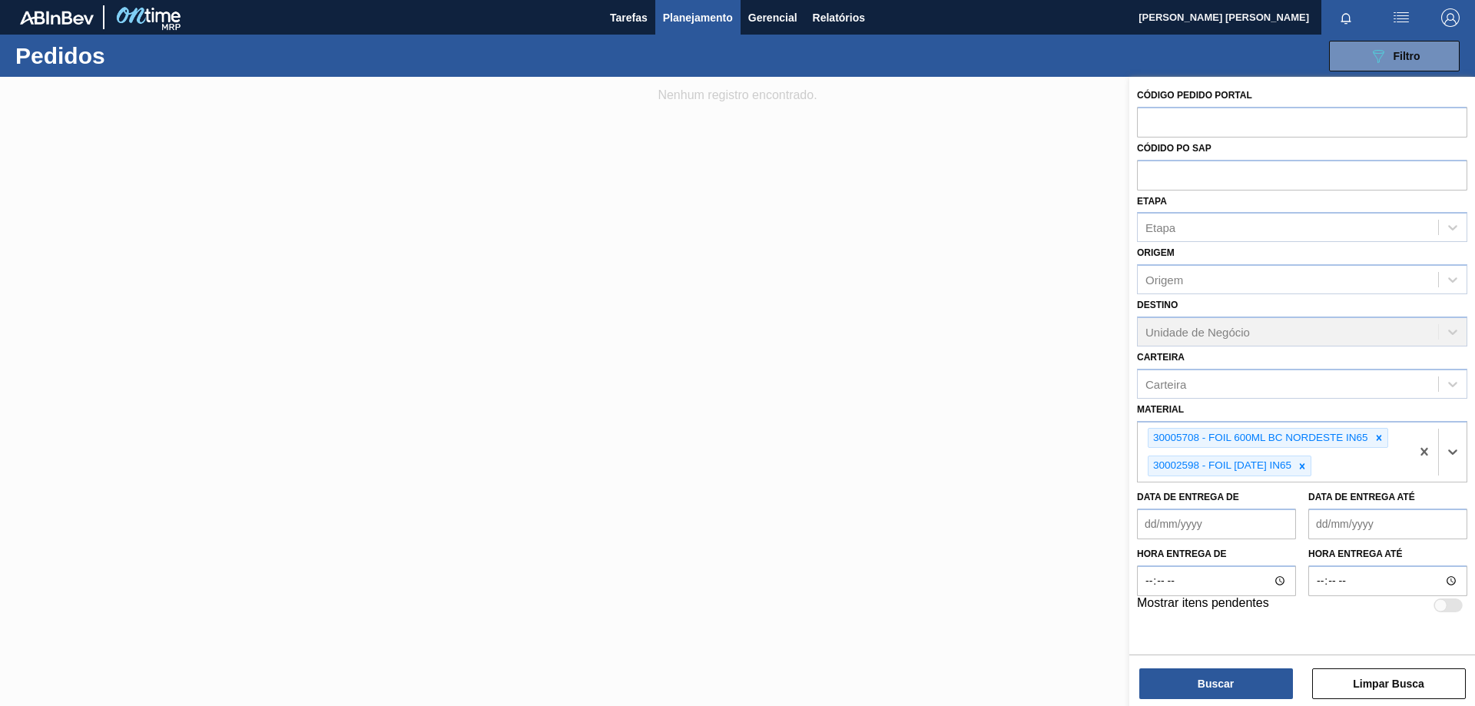
click at [1218, 666] on div "Buscar Limpar Busca" at bounding box center [1303, 676] width 346 height 43
click at [1222, 677] on button "Buscar" at bounding box center [1217, 684] width 154 height 31
